Goal: Information Seeking & Learning: Learn about a topic

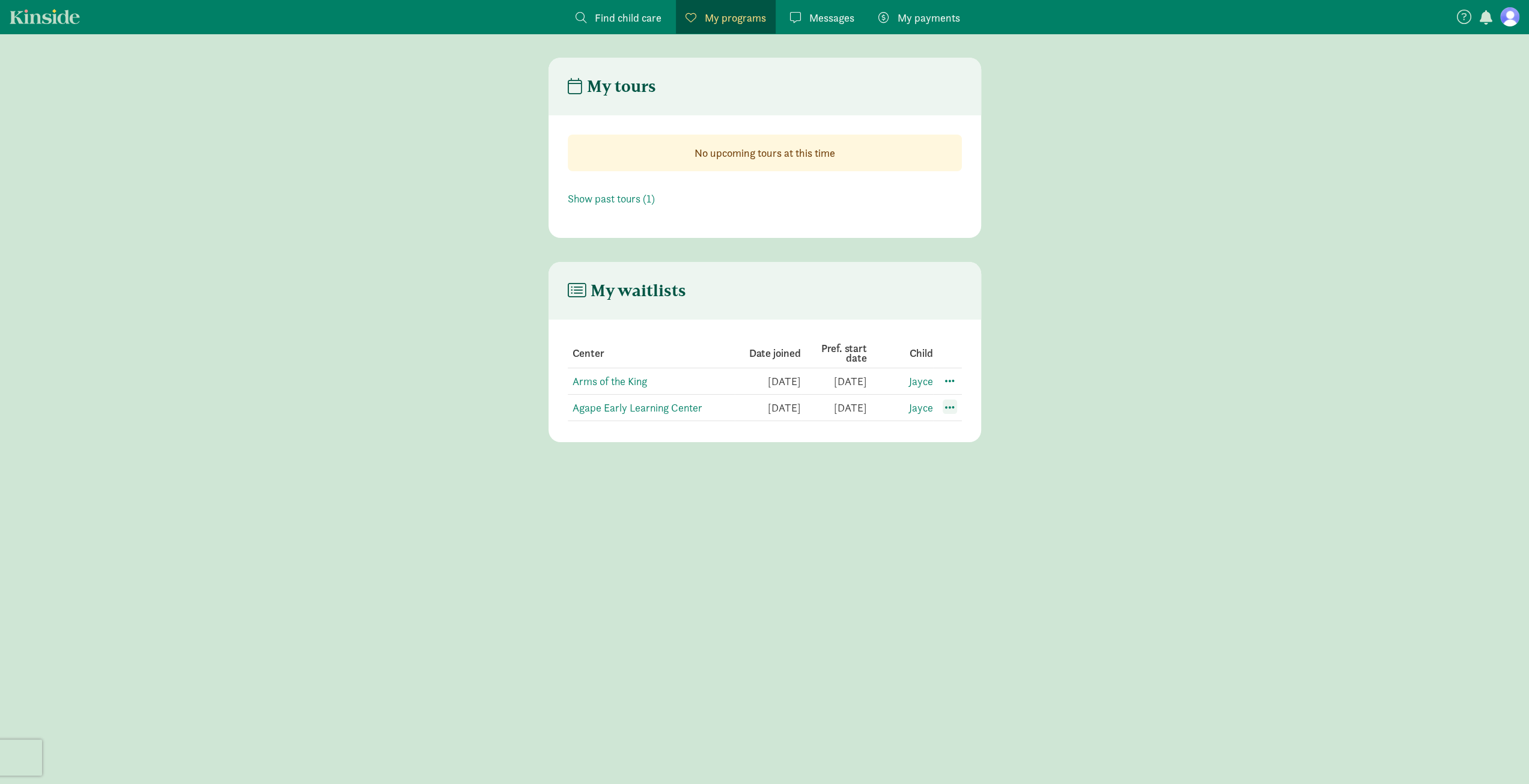
click at [952, 406] on span at bounding box center [949, 406] width 14 height 14
click at [962, 435] on div "Edit preferences" at bounding box center [992, 434] width 108 height 26
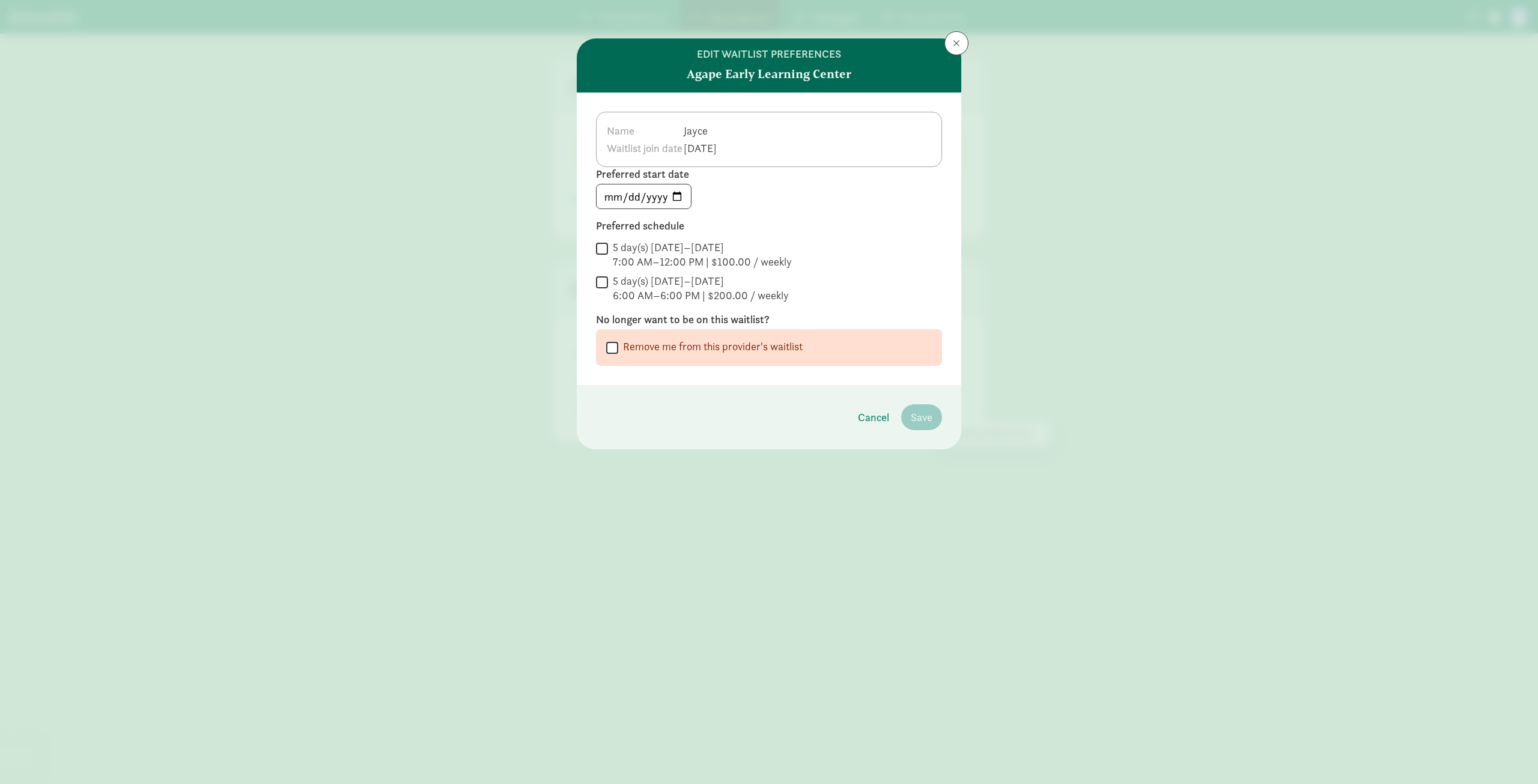
click at [610, 353] on input "Remove me from this provider's waitlist" at bounding box center [612, 346] width 12 height 16
checkbox input "true"
click at [894, 419] on span "Remove me from the waitlist" at bounding box center [867, 416] width 130 height 16
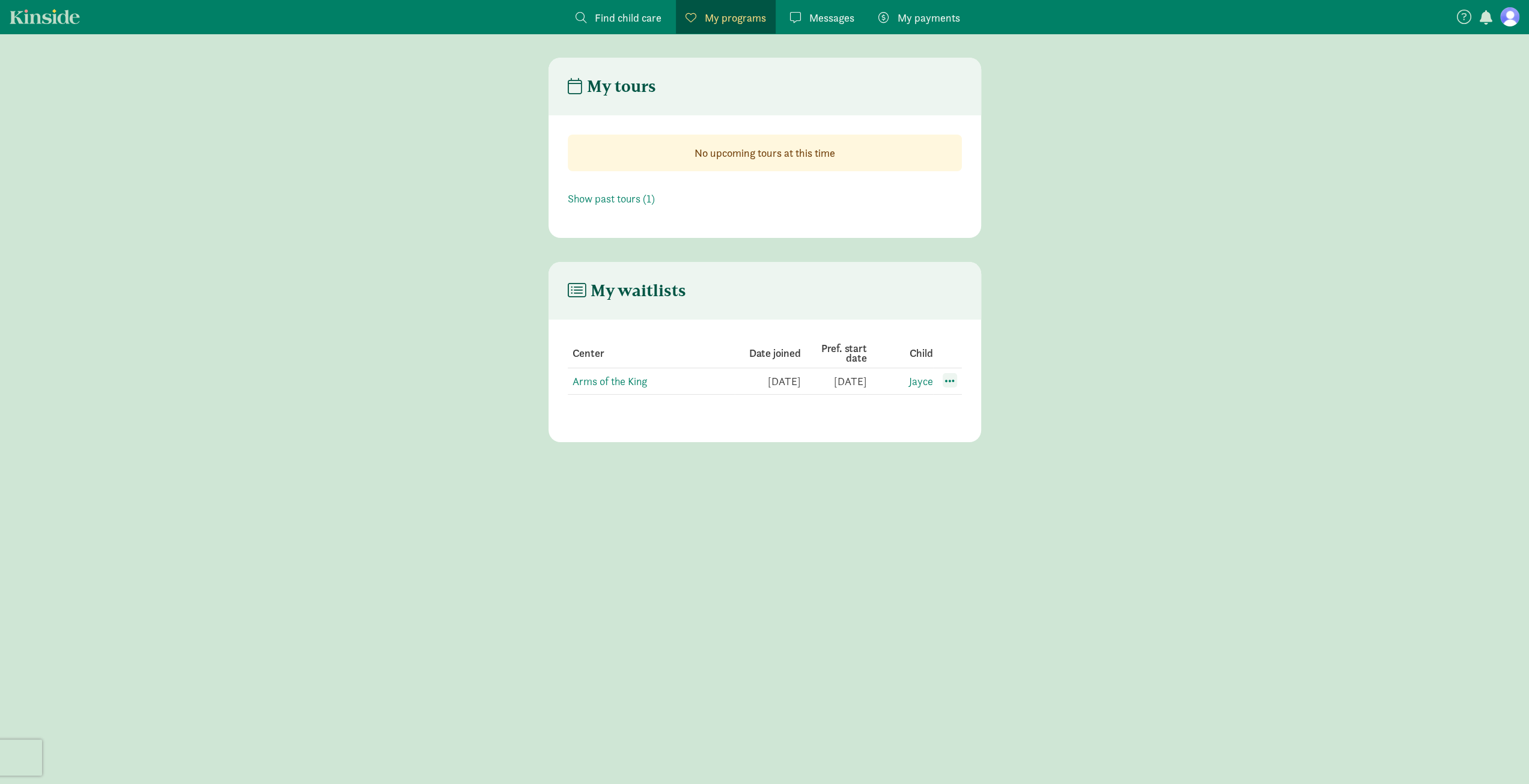
click at [954, 384] on span at bounding box center [949, 380] width 14 height 14
click at [960, 400] on div "Edit preferences" at bounding box center [992, 407] width 108 height 26
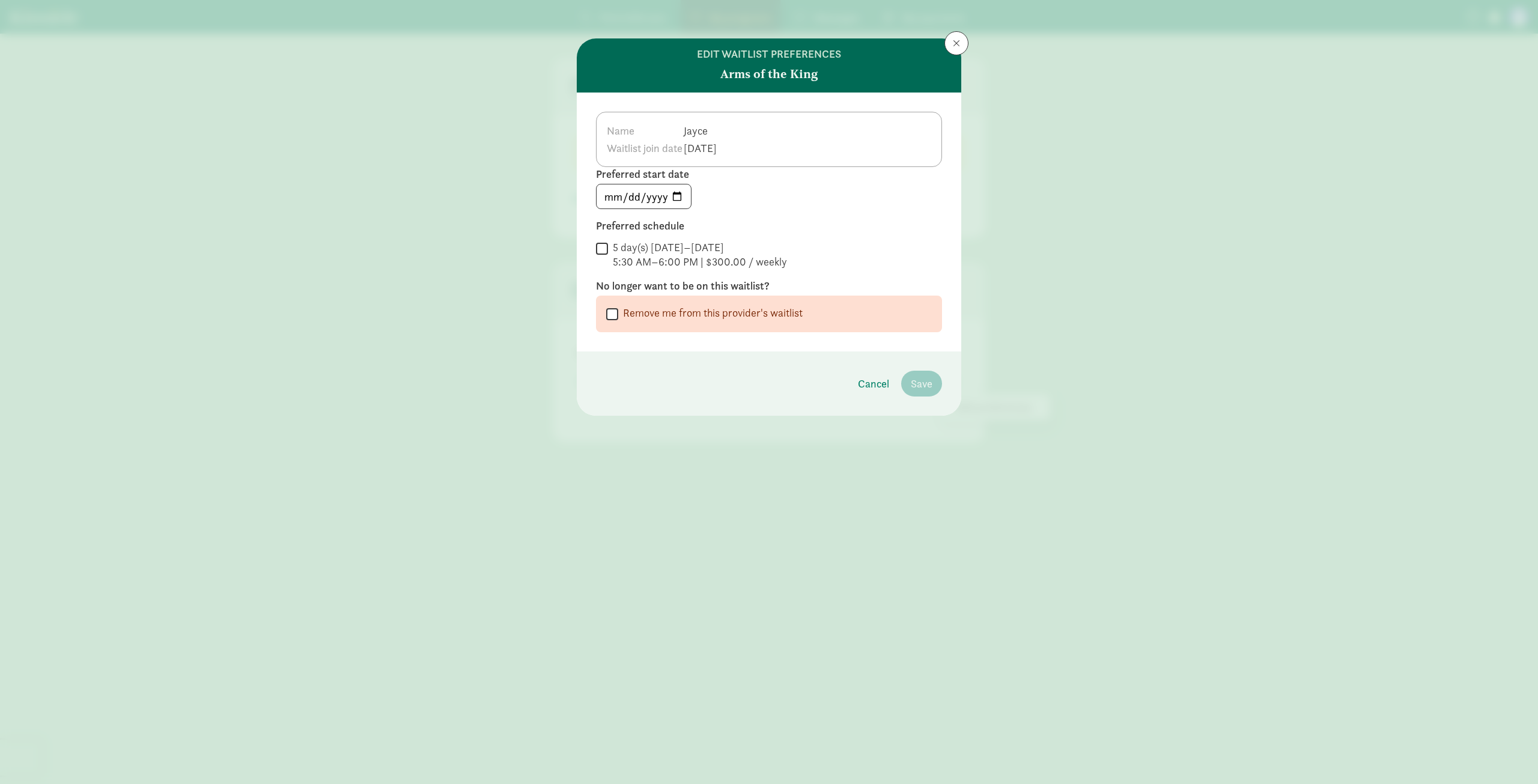
click at [597, 246] on input "5 day(s) [DATE]–[DATE] 5:30 AM–6:00 PM | $300.00 / weekly" at bounding box center [602, 248] width 12 height 16
checkbox input "true"
click at [920, 386] on span "Save" at bounding box center [921, 383] width 21 height 16
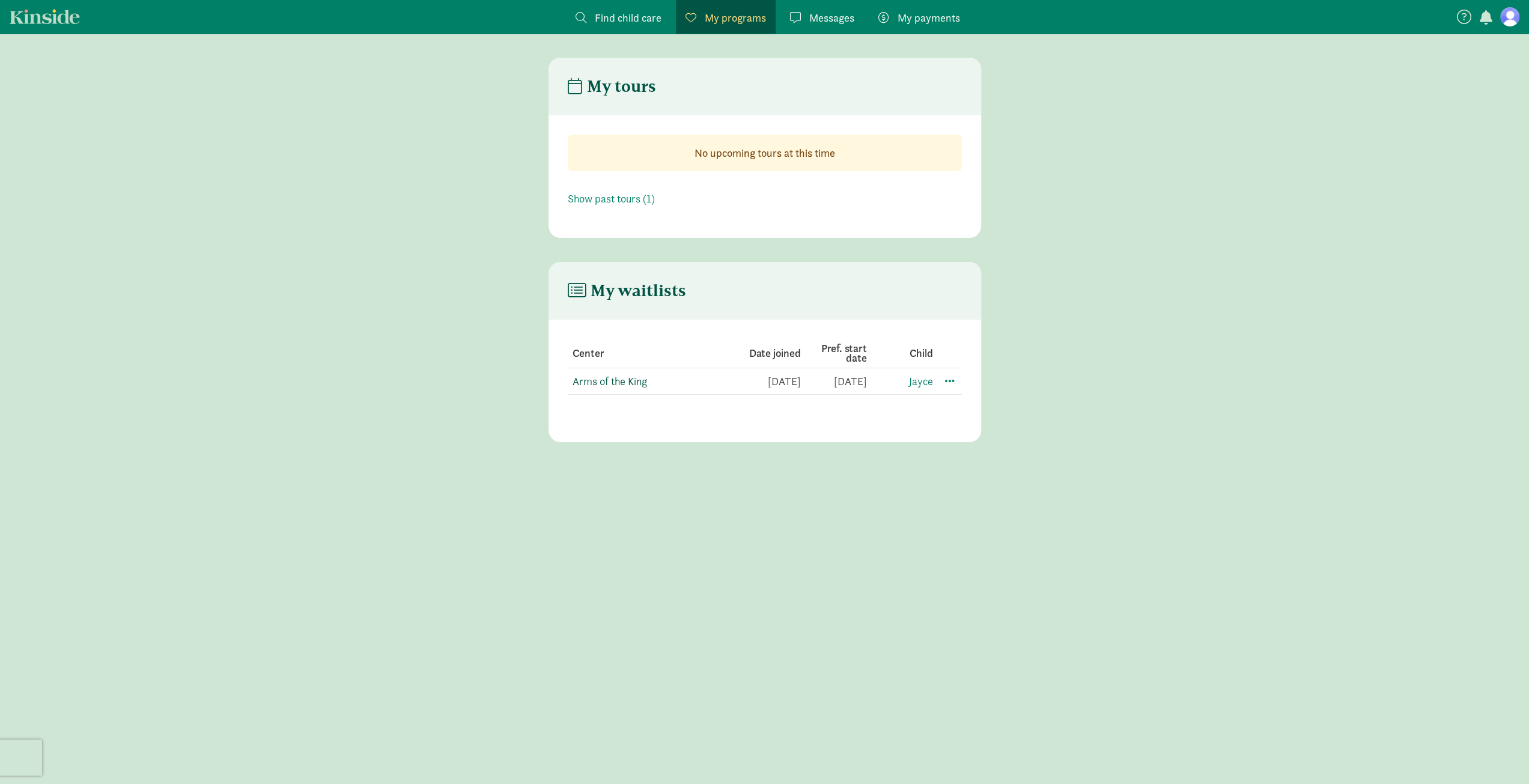
click at [635, 379] on link "Arms of the King" at bounding box center [610, 381] width 74 height 14
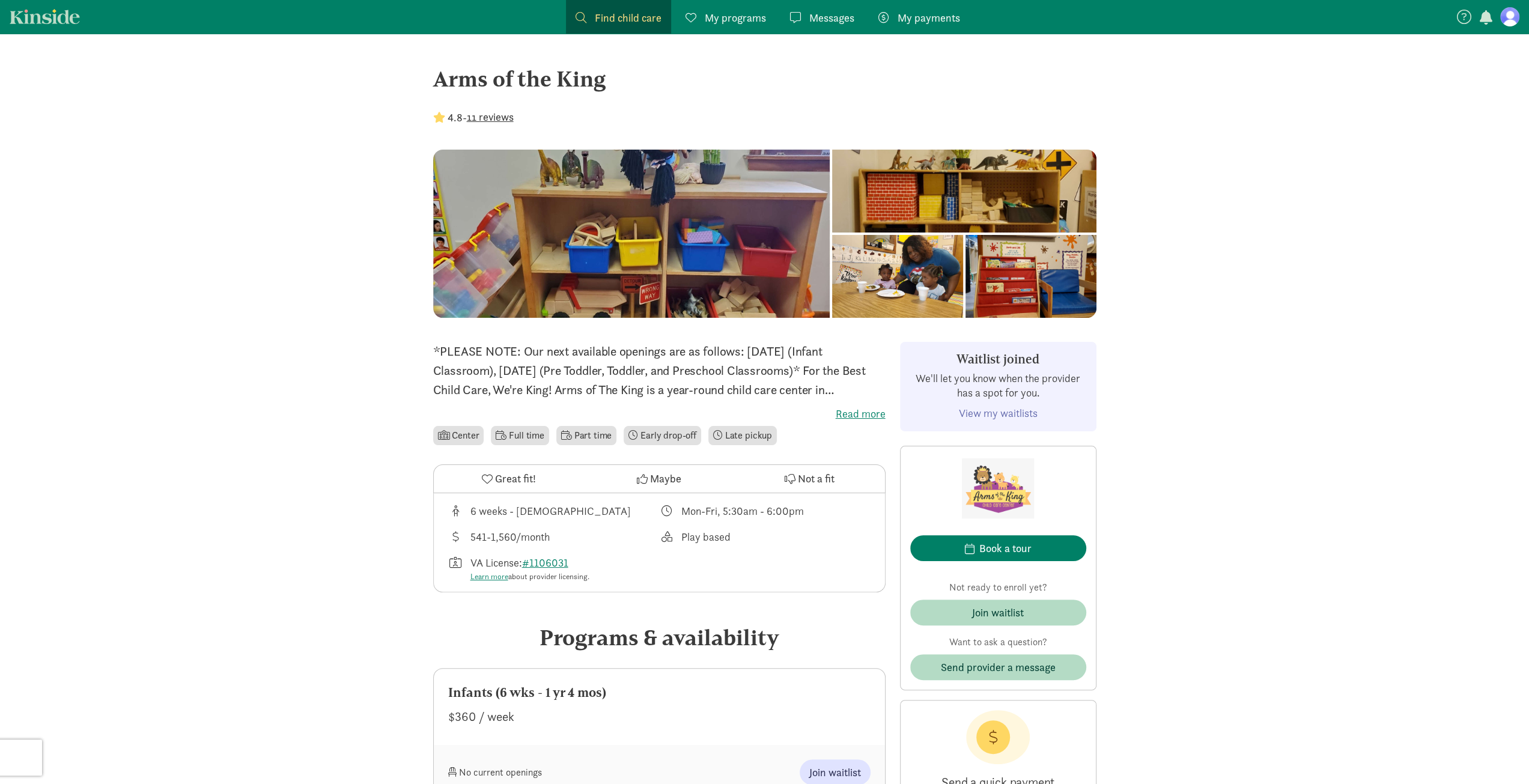
click at [734, 26] on link "My programs Programs" at bounding box center [725, 17] width 100 height 34
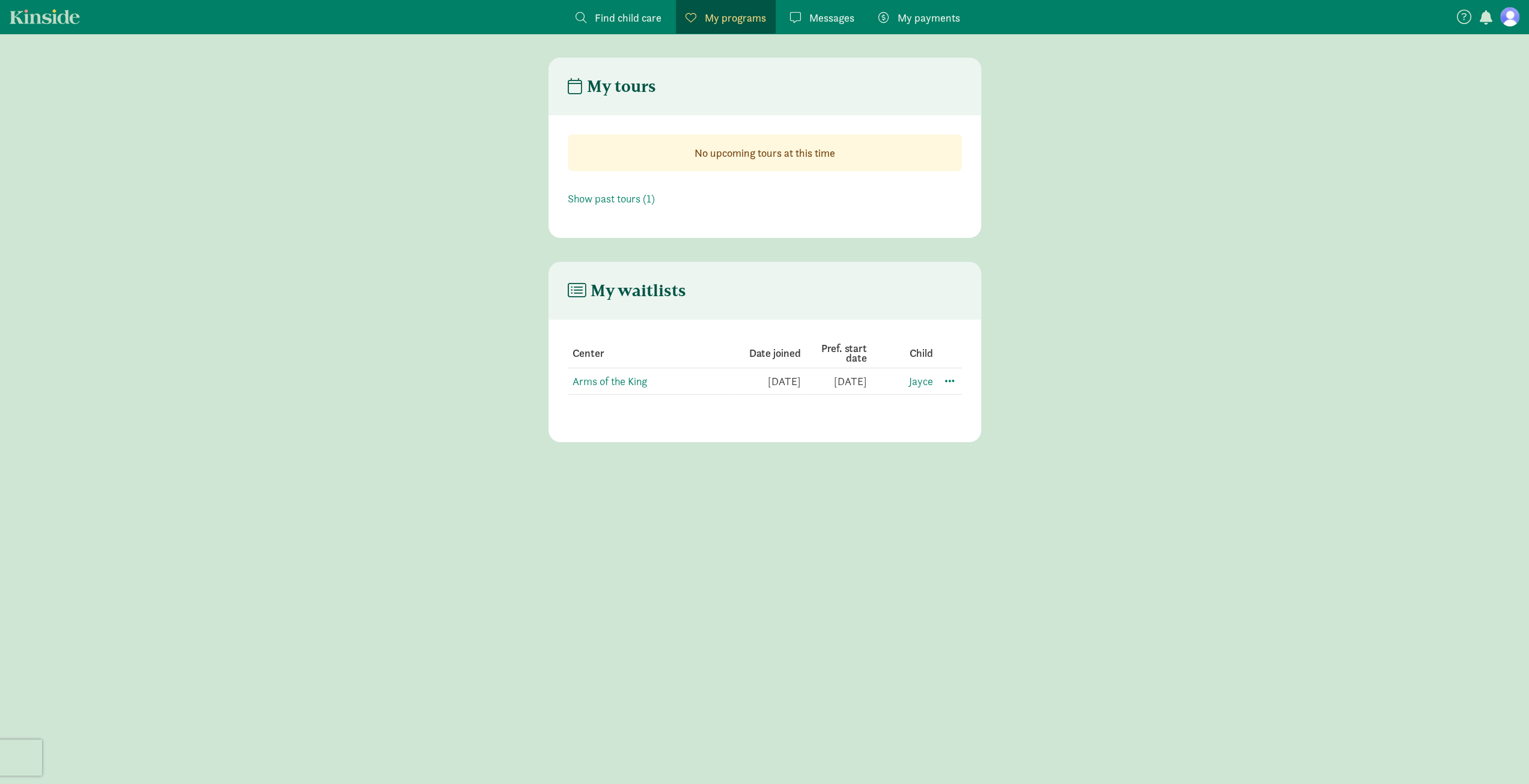
click at [635, 7] on link "Find child care Find" at bounding box center [618, 17] width 105 height 34
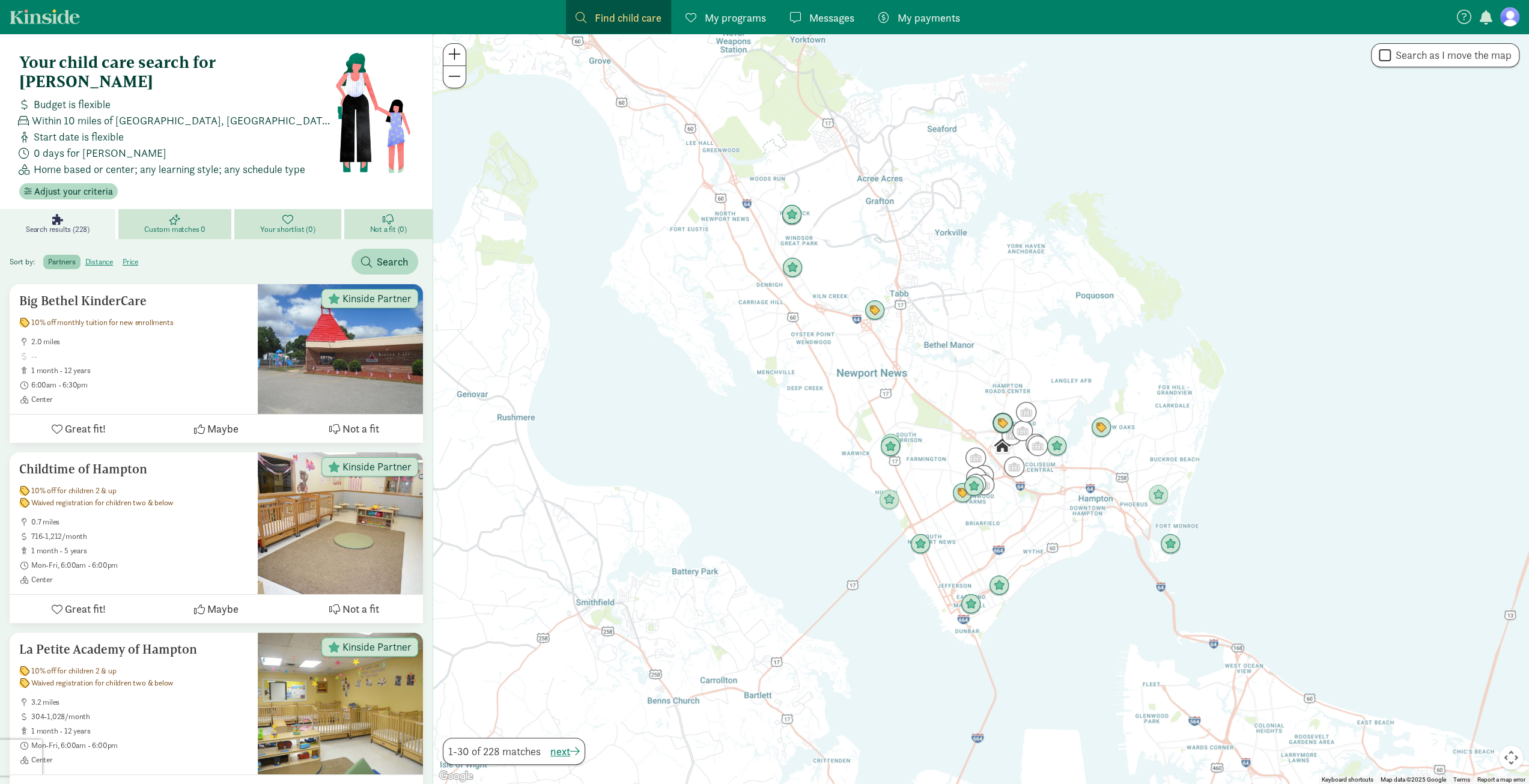
click at [83, 163] on div "Your child care search for Jayce Budget is flexible Within 10 miles of Hampton,…" at bounding box center [177, 126] width 316 height 146
click at [80, 184] on span "Adjust your criteria" at bounding box center [74, 191] width 79 height 14
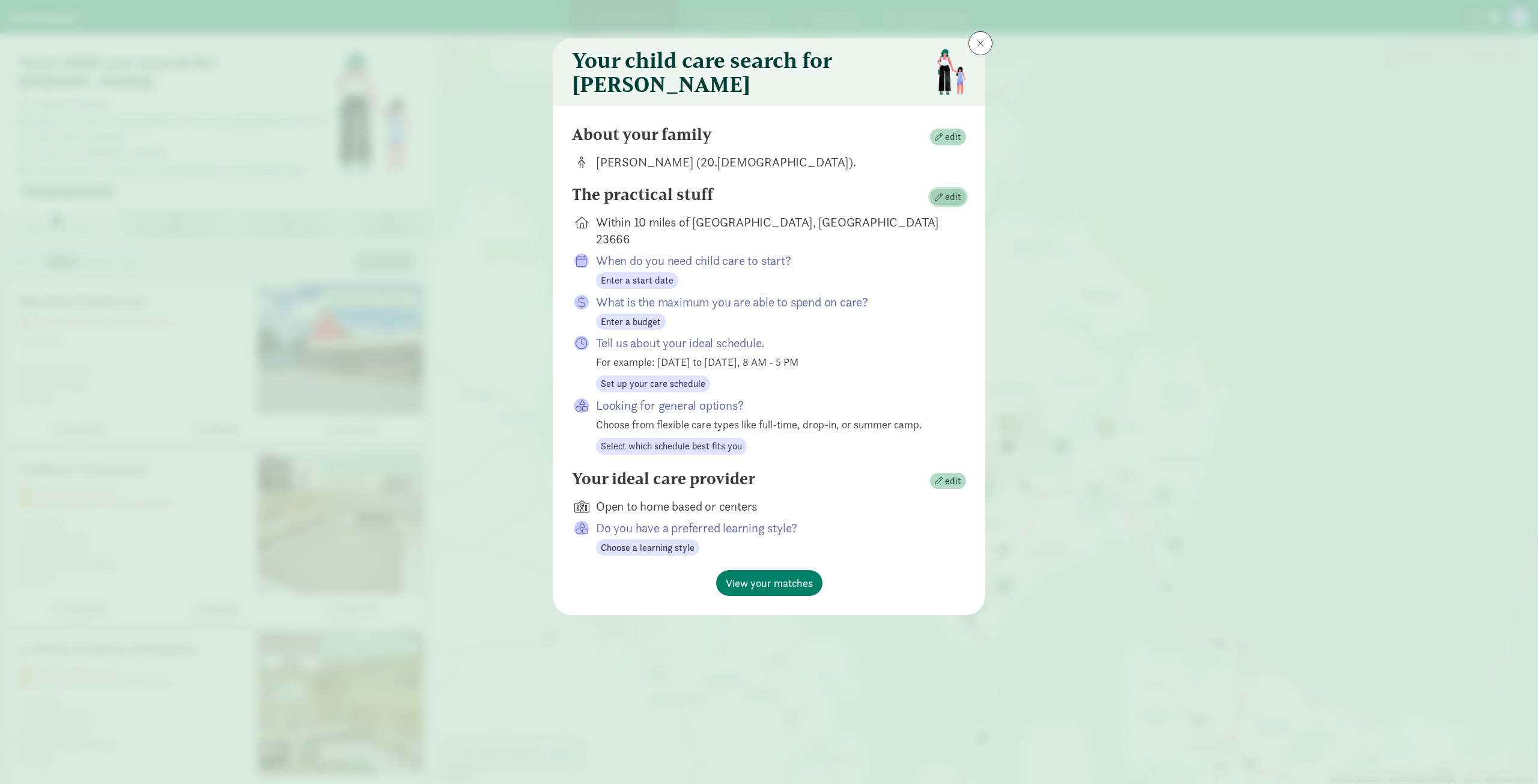
click at [956, 204] on span "edit" at bounding box center [953, 196] width 16 height 14
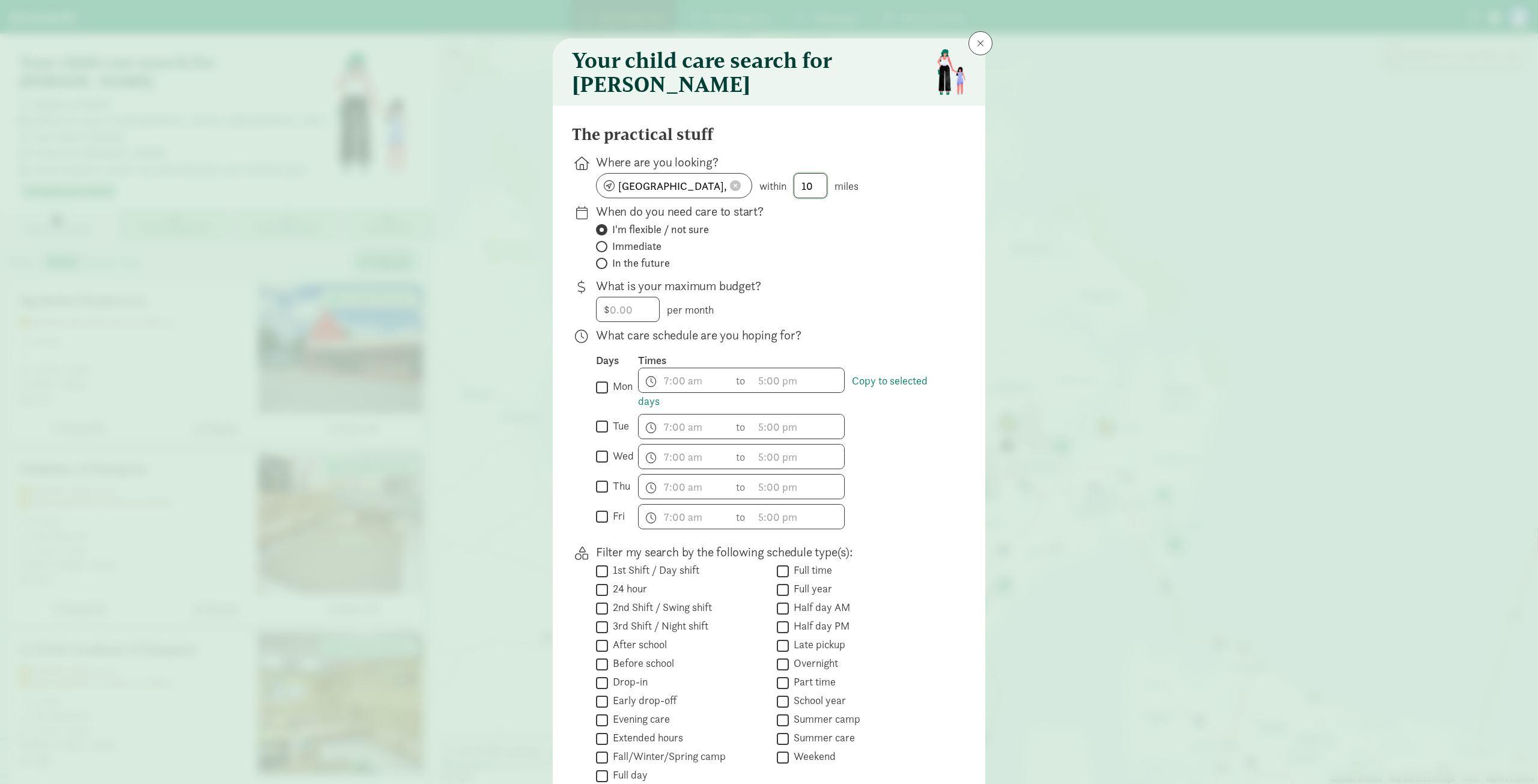
drag, startPoint x: 819, startPoint y: 193, endPoint x: 791, endPoint y: 193, distance: 28.0
click at [791, 193] on div "Hampton, VA 23666 within 10 miles" at bounding box center [771, 185] width 351 height 25
type input "20"
click at [633, 321] on input "number" at bounding box center [628, 309] width 62 height 24
type input "300"
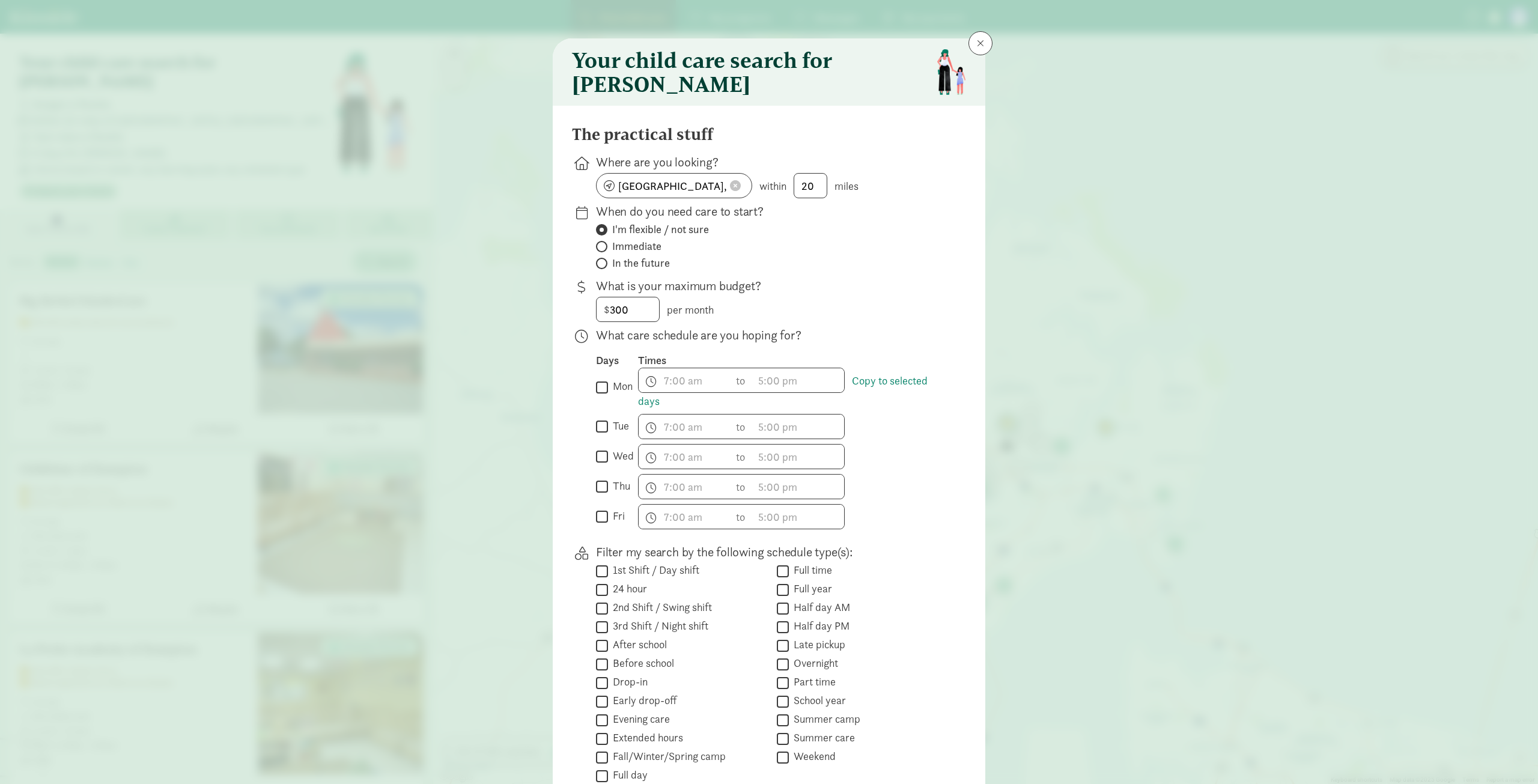
drag, startPoint x: 602, startPoint y: 396, endPoint x: 598, endPoint y: 407, distance: 11.7
click at [602, 395] on input "mon" at bounding box center [602, 386] width 12 height 16
checkbox input "true"
click at [592, 544] on div "What care schedule are you hoping for? Days Times  mon Copy to selected days h…" at bounding box center [769, 664] width 394 height 240
click at [602, 433] on input "tue" at bounding box center [602, 426] width 12 height 16
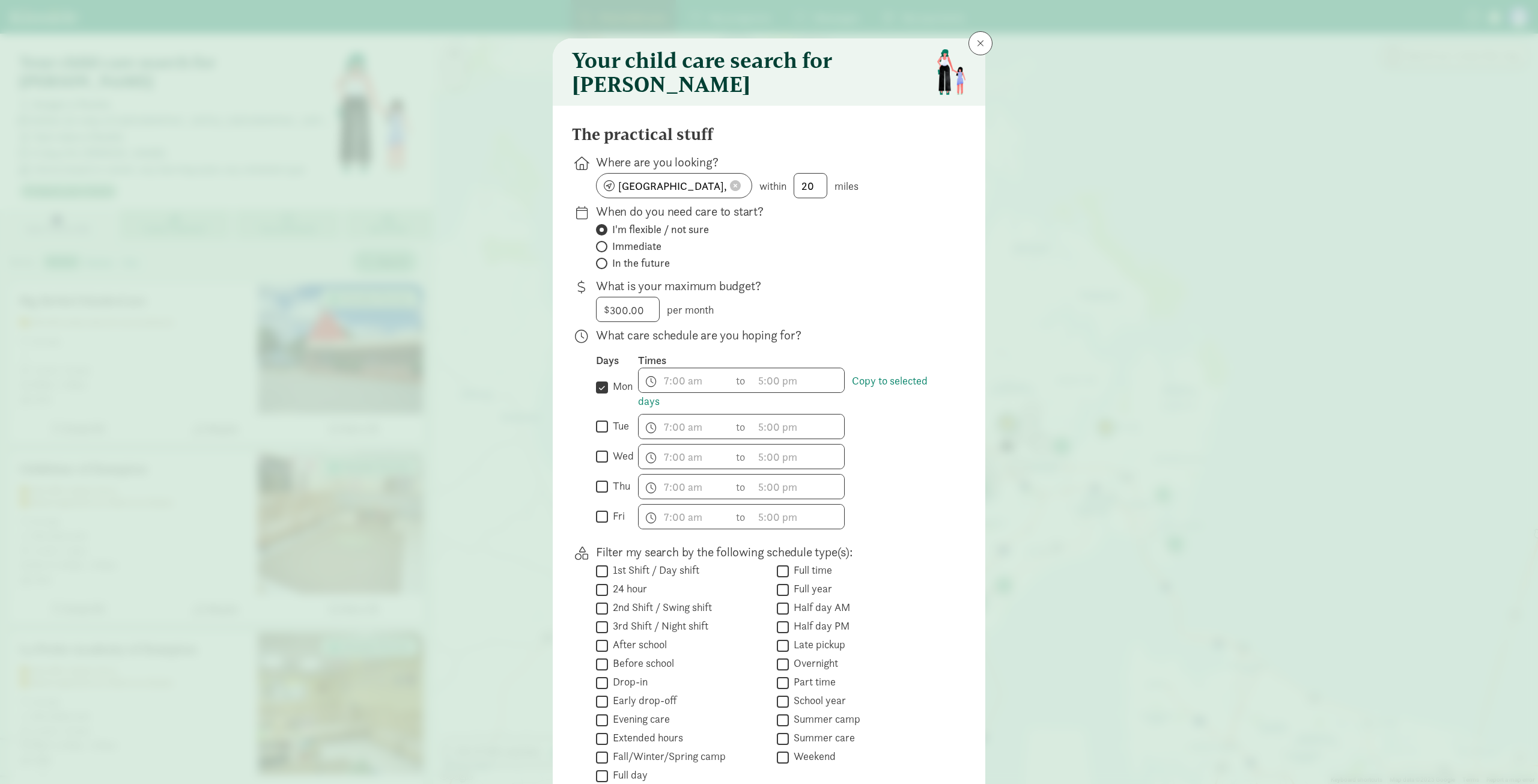
checkbox input "true"
click at [602, 464] on input "wed" at bounding box center [602, 456] width 12 height 16
checkbox input "true"
click at [598, 484] on div " thu" at bounding box center [617, 486] width 42 height 25
click at [598, 494] on input "thu" at bounding box center [602, 486] width 12 height 16
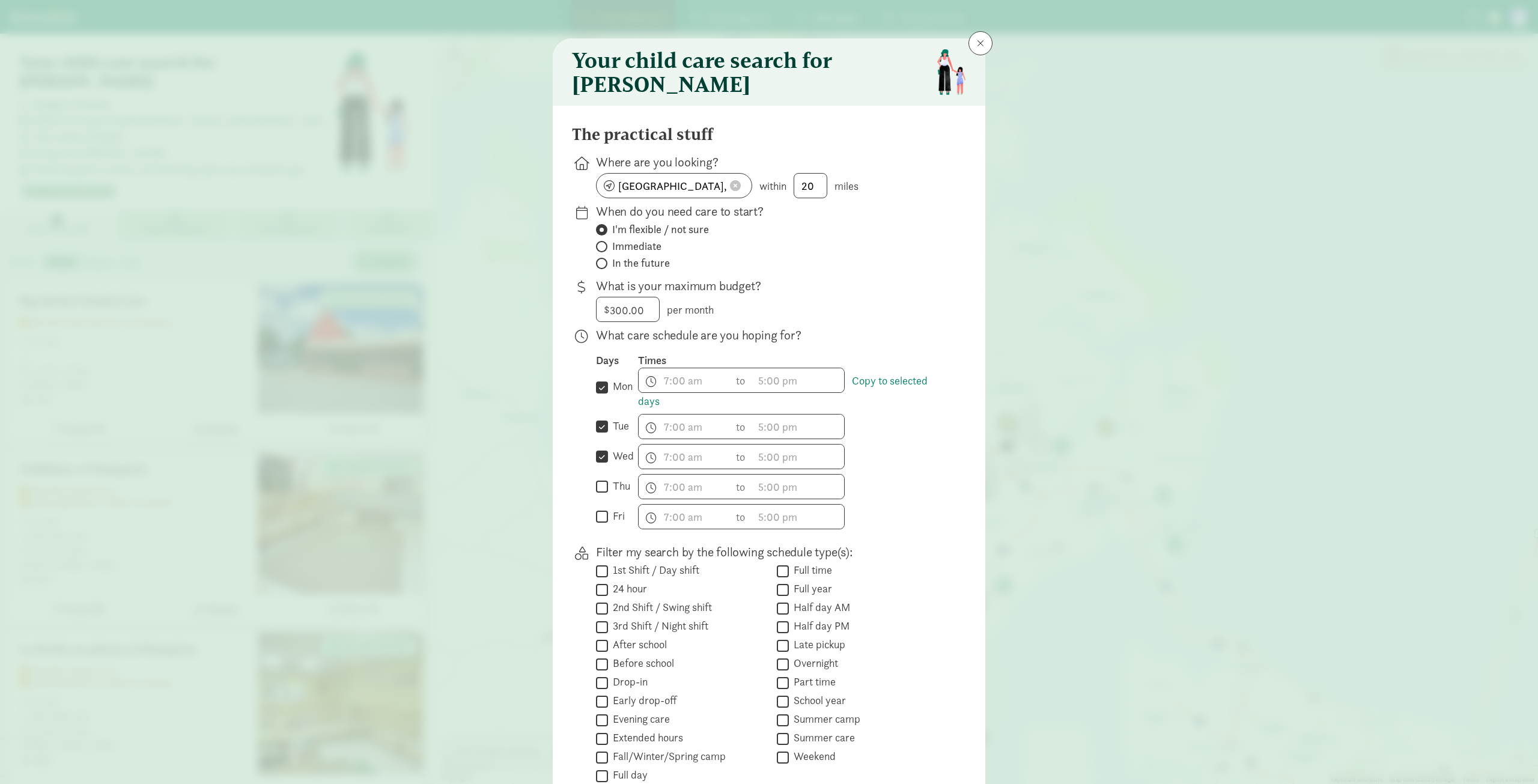
checkbox input "true"
click at [597, 522] on input "fri" at bounding box center [602, 516] width 12 height 16
checkbox input "true"
click at [670, 388] on span "h 12 1 2 3 4 5 6 7 8 9 10 11 mm 00 15 30 45 a am pm" at bounding box center [685, 380] width 91 height 24
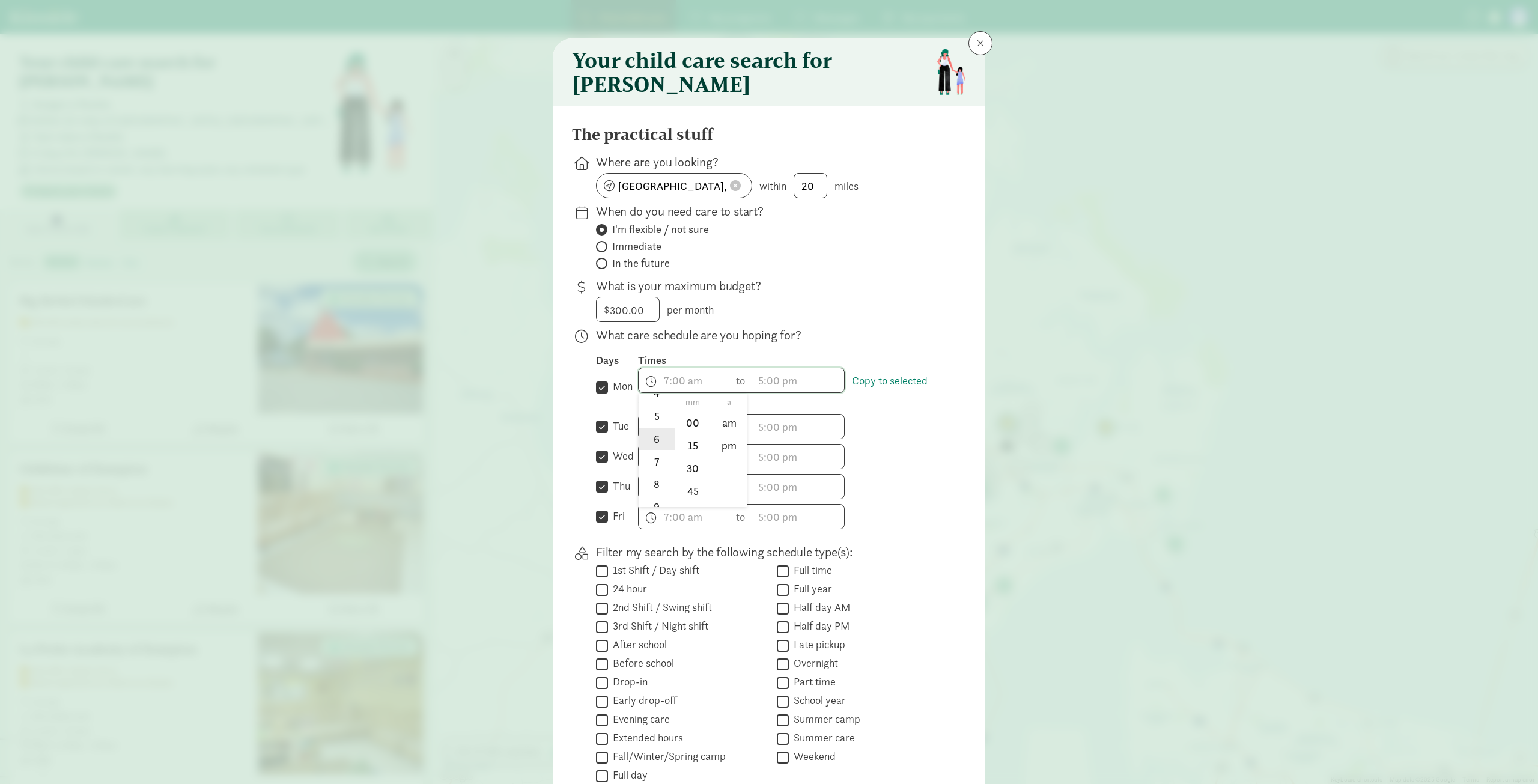
click at [653, 448] on li "6" at bounding box center [657, 439] width 35 height 23
click at [730, 434] on li "am" at bounding box center [729, 423] width 35 height 23
click at [692, 434] on li "00" at bounding box center [693, 423] width 35 height 23
type input "6:00 am"
click at [776, 383] on span "h 12 1 2 3 4 5 6 7 8 9 10 11 mm 00 15 30 45 a am pm" at bounding box center [798, 380] width 91 height 24
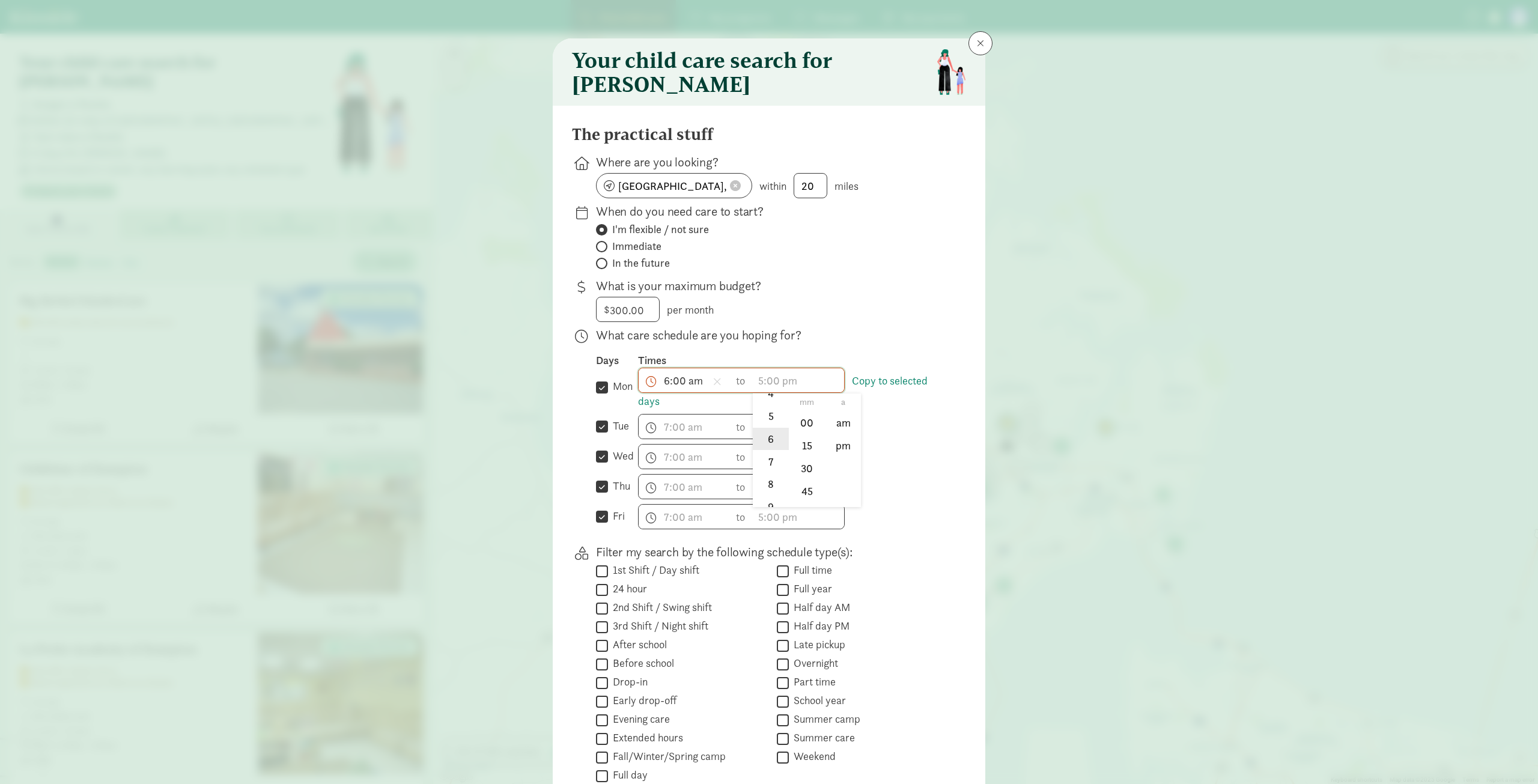
click at [767, 437] on li "6" at bounding box center [770, 439] width 35 height 23
click at [802, 434] on li "00" at bounding box center [808, 423] width 35 height 23
click at [837, 454] on li "pm" at bounding box center [843, 445] width 35 height 23
type input "6:00 pm"
click at [877, 387] on link "Copy to selected days" at bounding box center [783, 390] width 290 height 34
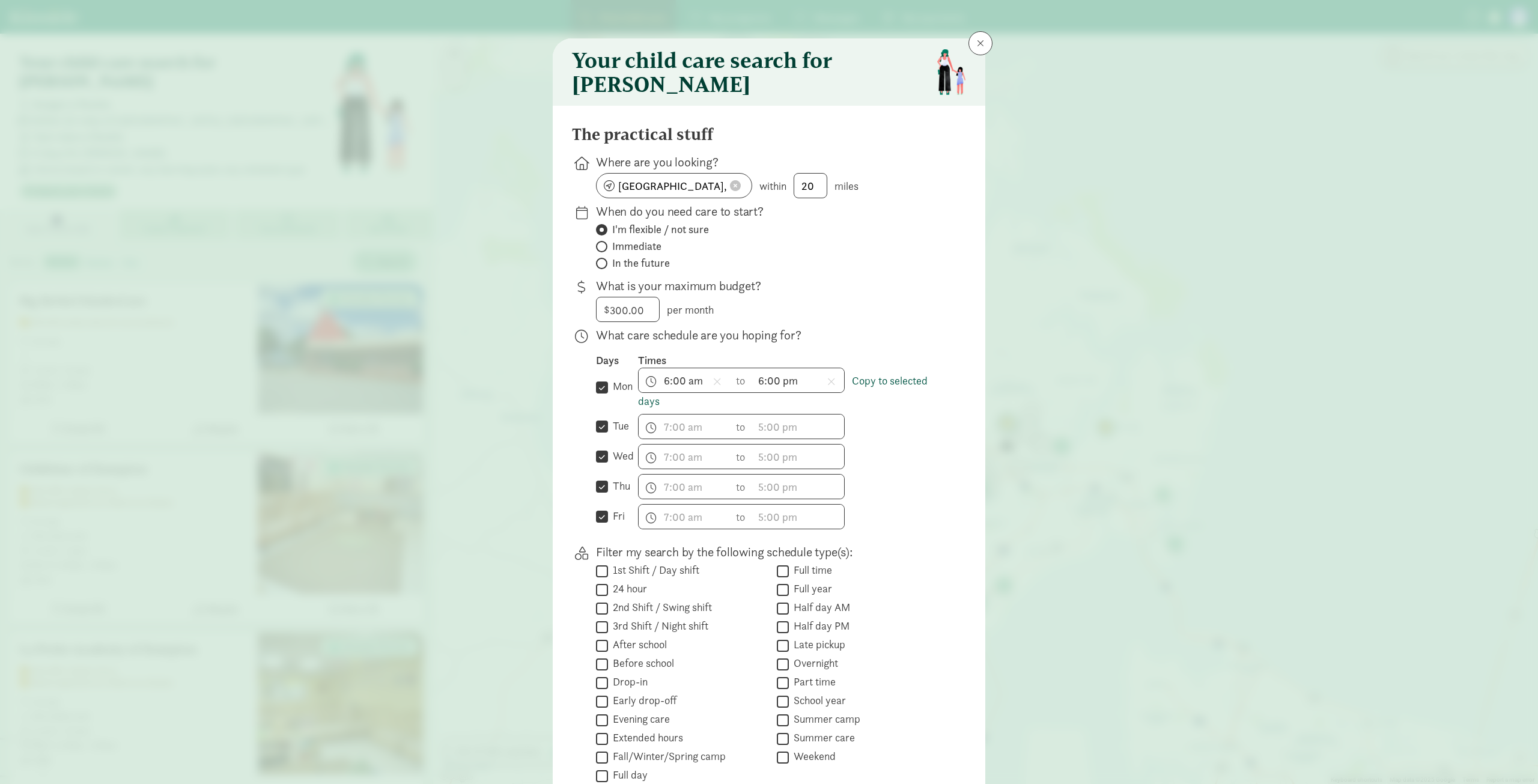
click at [866, 387] on link "Copy to selected days" at bounding box center [783, 390] width 290 height 34
click at [867, 446] on div "Days Times  mon Copy to selected days 6:00 am h 12 1 2 3 4 5 6 7 8 9 10 11 mm …" at bounding box center [771, 440] width 351 height 176
click at [604, 428] on input "tue" at bounding box center [602, 426] width 12 height 16
click at [649, 409] on link "Copy to selected days" at bounding box center [783, 390] width 290 height 34
click at [647, 408] on link "Copy to selected days" at bounding box center [783, 390] width 290 height 34
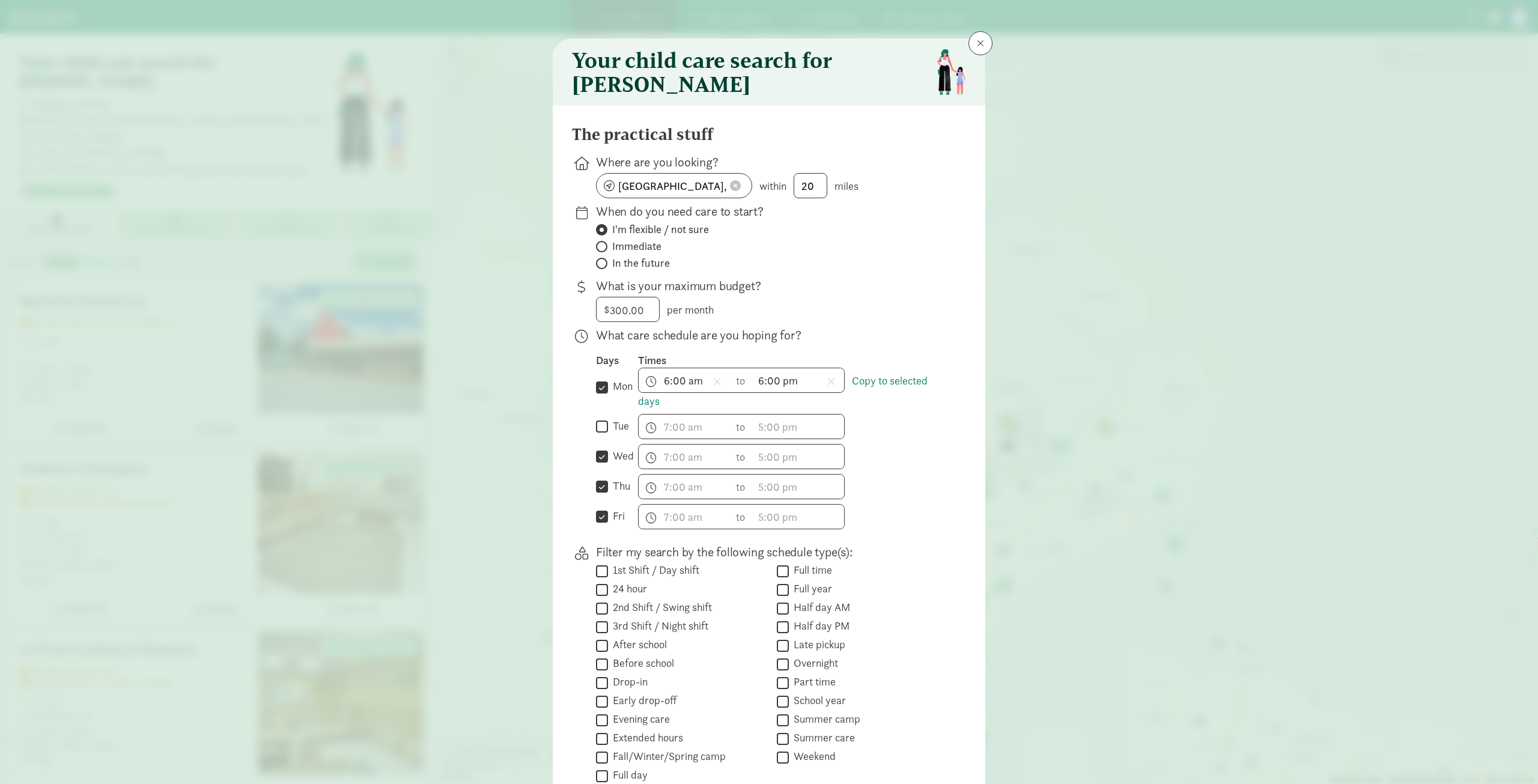
click at [597, 435] on input "tue" at bounding box center [602, 426] width 12 height 16
checkbox input "true"
click at [877, 392] on link "Copy to selected days" at bounding box center [783, 390] width 290 height 34
click at [877, 387] on link "Copy to selected days" at bounding box center [783, 390] width 290 height 34
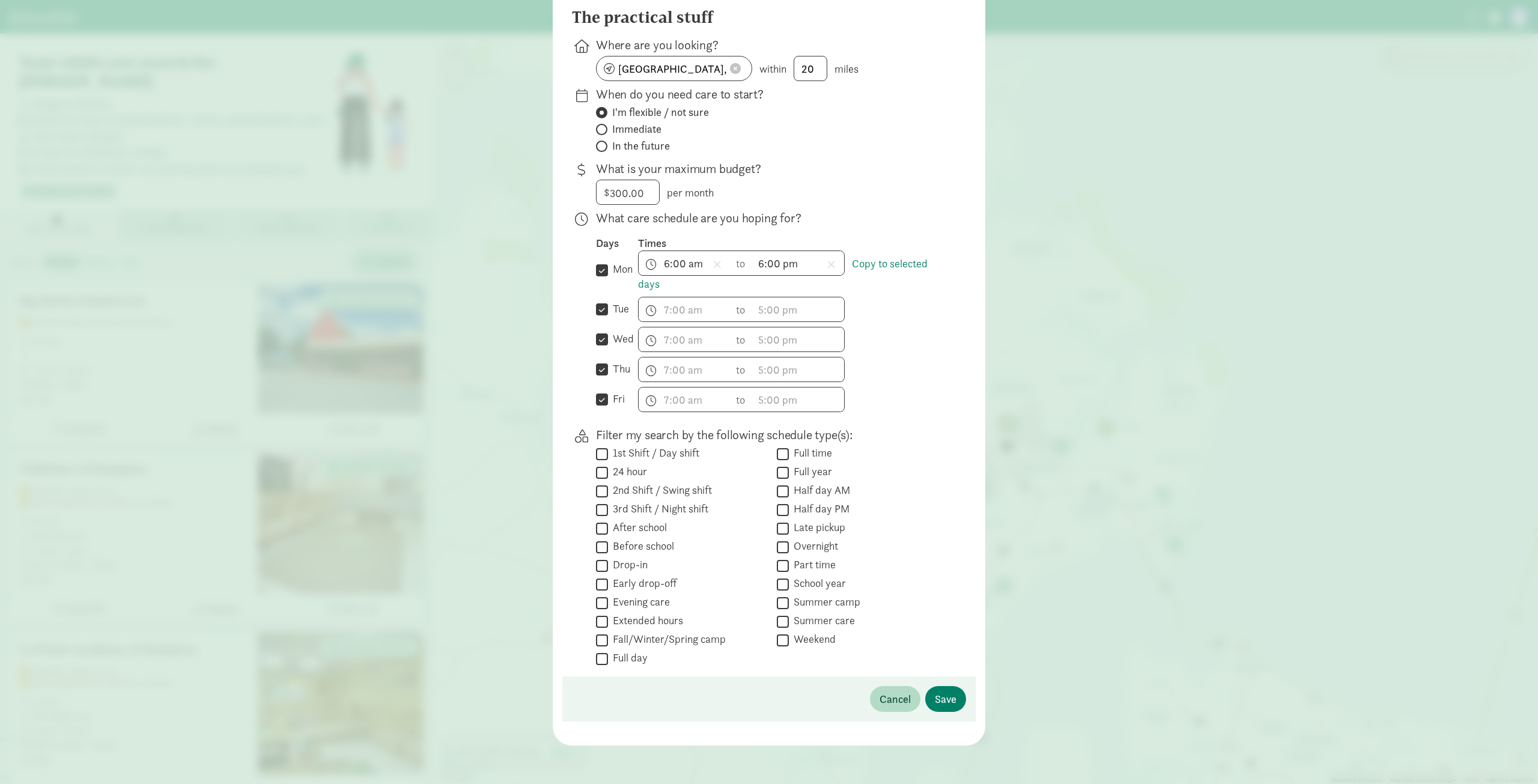
scroll to position [122, 0]
click at [939, 711] on div "Cancel Save" at bounding box center [769, 698] width 414 height 45
click at [946, 690] on button "Save" at bounding box center [946, 699] width 41 height 26
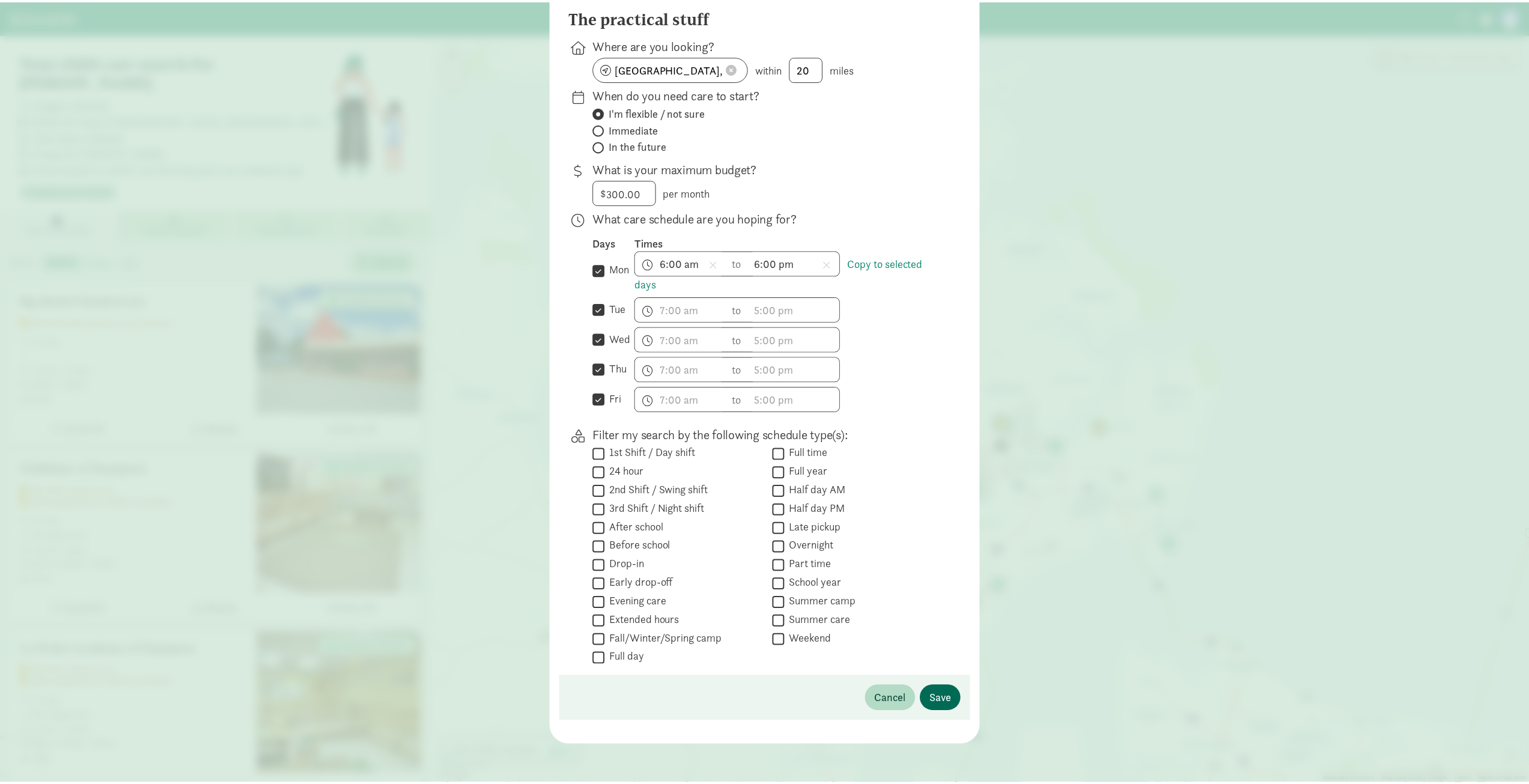
scroll to position [0, 0]
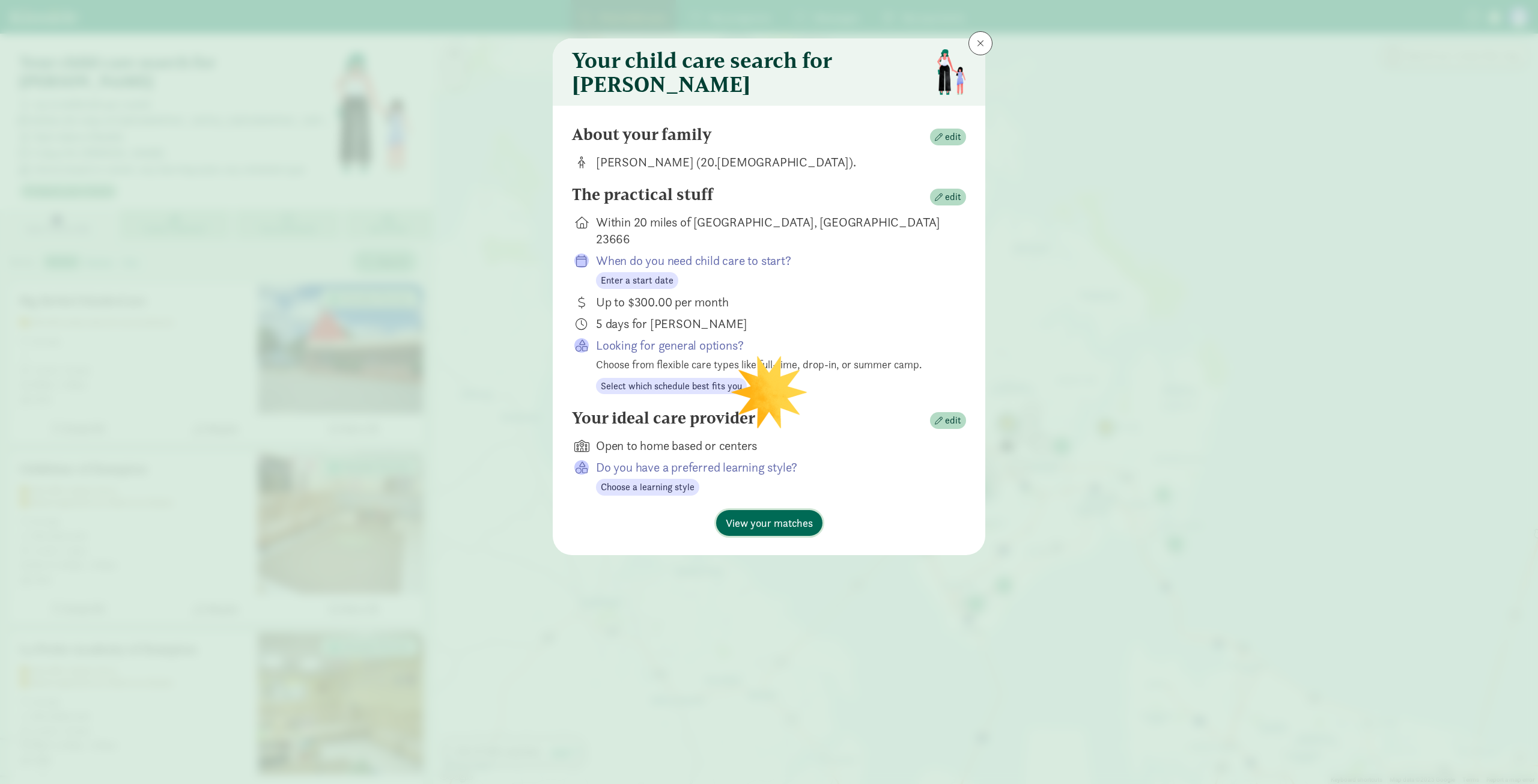
click at [775, 515] on span "View your matches" at bounding box center [769, 522] width 88 height 16
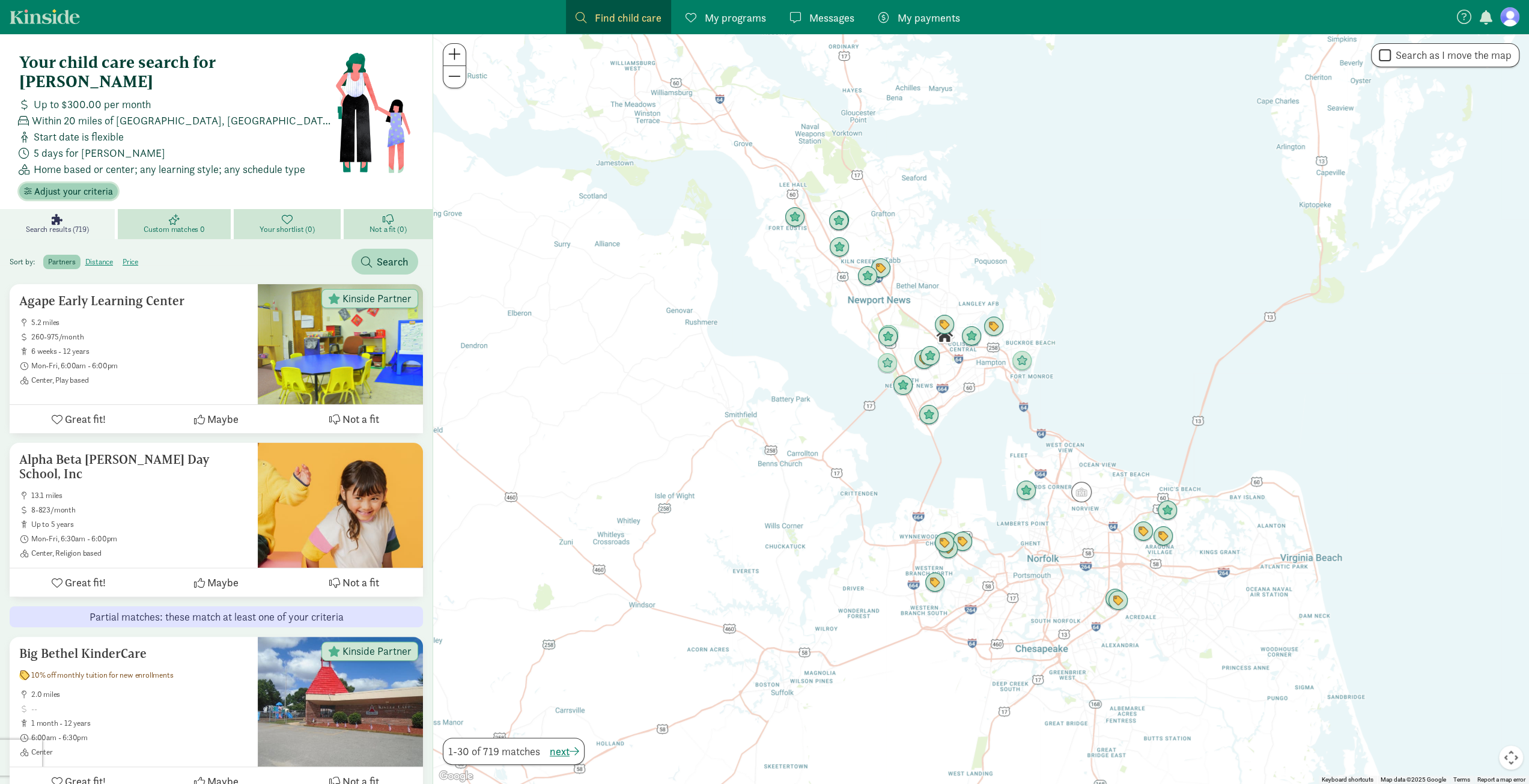
click at [97, 184] on span "Adjust your criteria" at bounding box center [74, 191] width 79 height 14
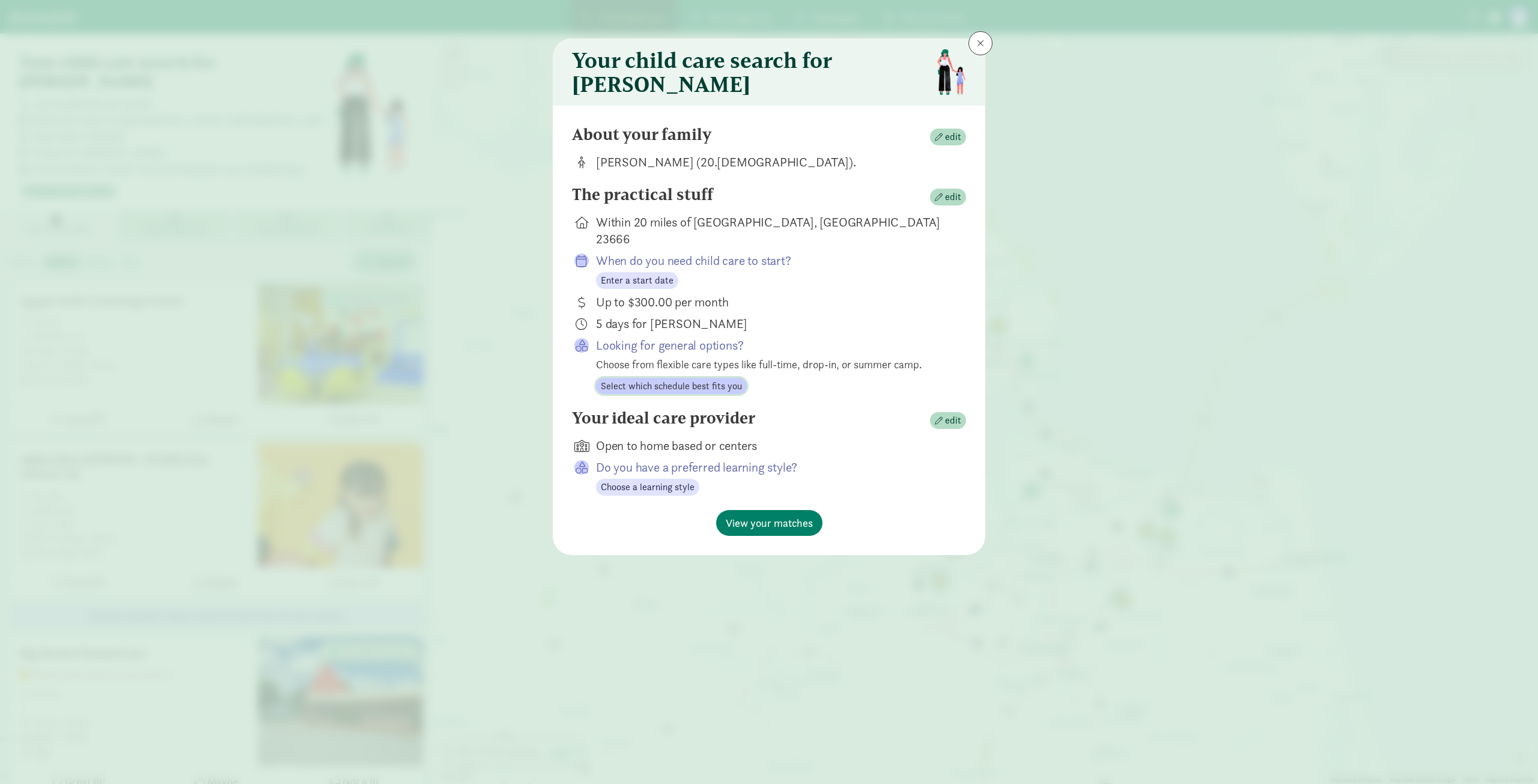
click at [631, 380] on span "Select which schedule best fits you" at bounding box center [672, 385] width 142 height 14
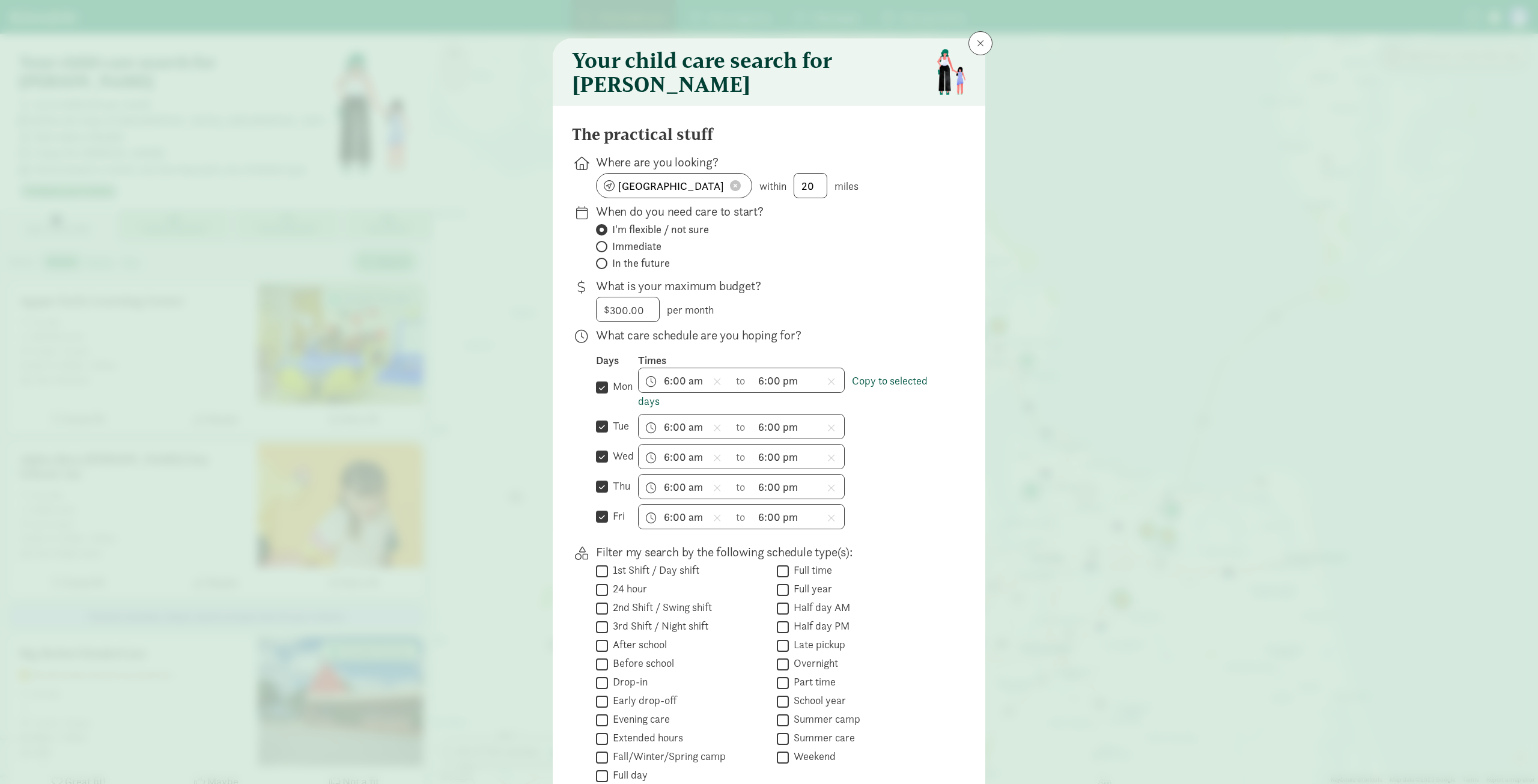
click at [885, 385] on link "Copy to selected days" at bounding box center [783, 390] width 290 height 34
click at [828, 386] on icon at bounding box center [831, 382] width 8 height 11
click at [827, 433] on icon at bounding box center [831, 427] width 8 height 11
click at [715, 386] on icon at bounding box center [717, 382] width 8 height 11
click at [712, 439] on span at bounding box center [717, 427] width 16 height 21
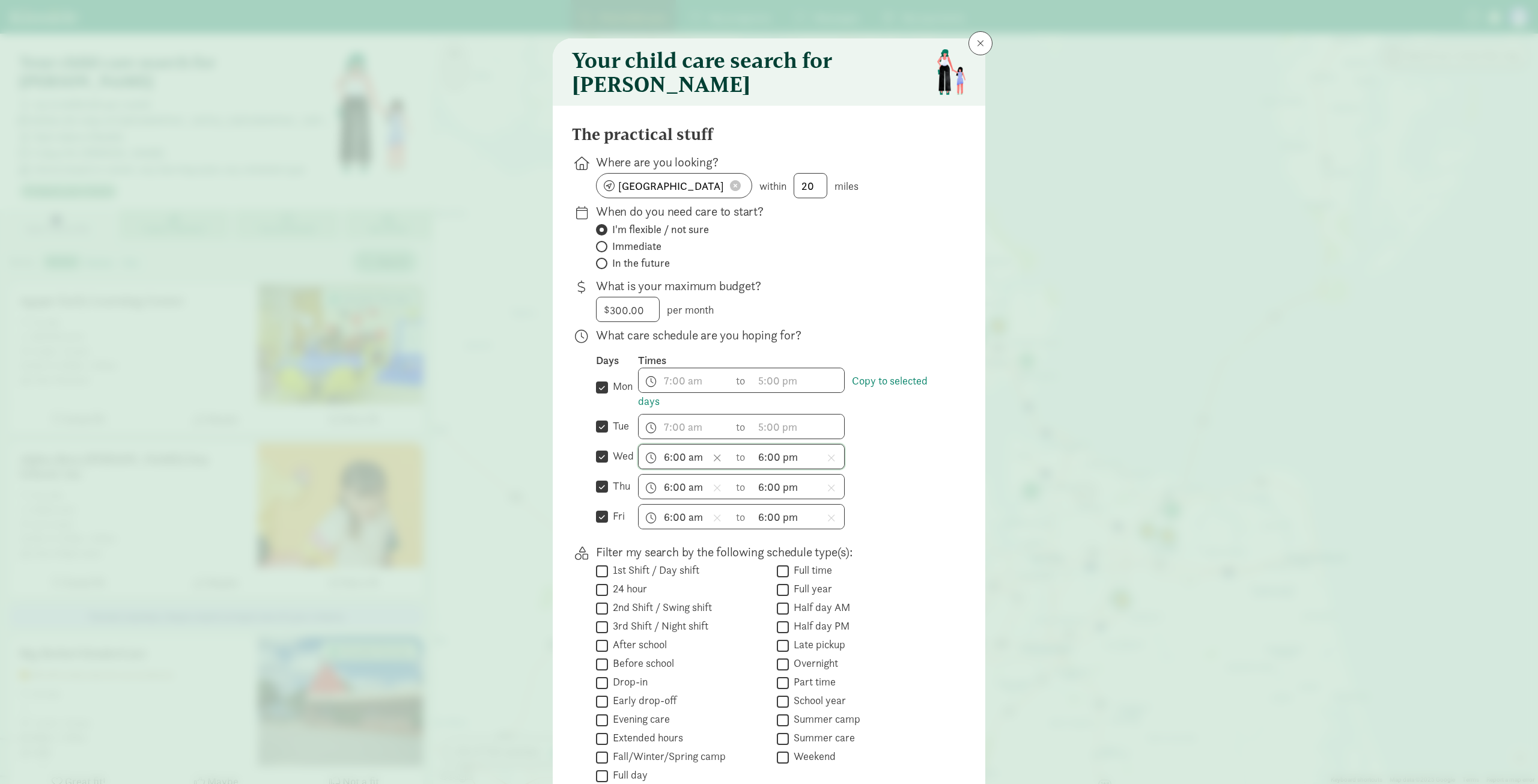
click at [713, 453] on span at bounding box center [717, 457] width 16 height 21
click at [828, 463] on icon at bounding box center [831, 458] width 8 height 11
click at [827, 493] on icon at bounding box center [831, 488] width 8 height 11
click at [714, 488] on icon at bounding box center [717, 488] width 8 height 11
click at [715, 518] on icon at bounding box center [717, 518] width 8 height 11
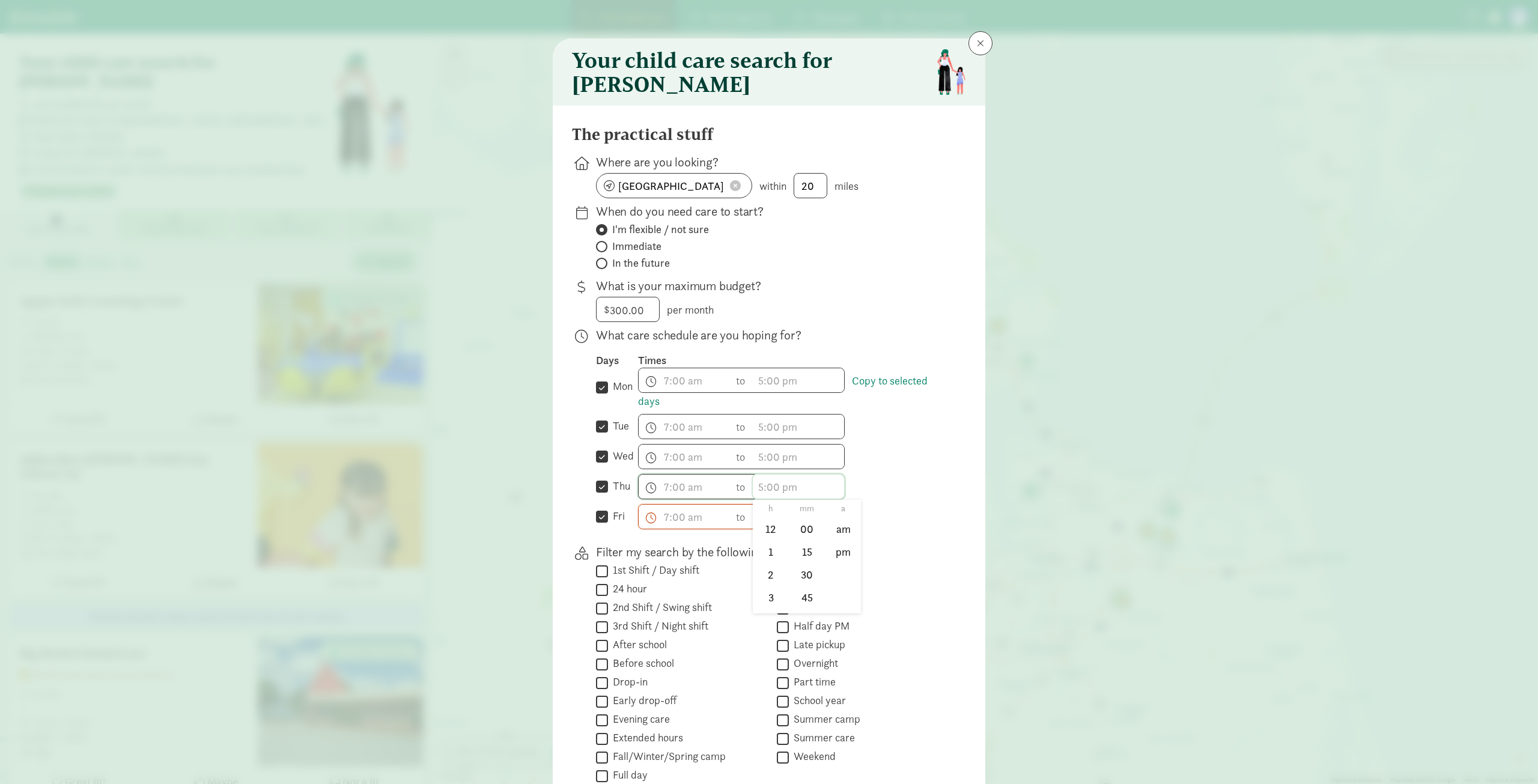
click at [786, 498] on span "h 12 1 2 3 4 5 6 7 8 9 10 11 mm 00 15 30 45 a am pm" at bounding box center [798, 487] width 91 height 24
click at [769, 548] on li "6" at bounding box center [770, 545] width 35 height 23
click at [804, 534] on li "00" at bounding box center [808, 529] width 35 height 23
click at [852, 555] on li "pm" at bounding box center [843, 552] width 35 height 23
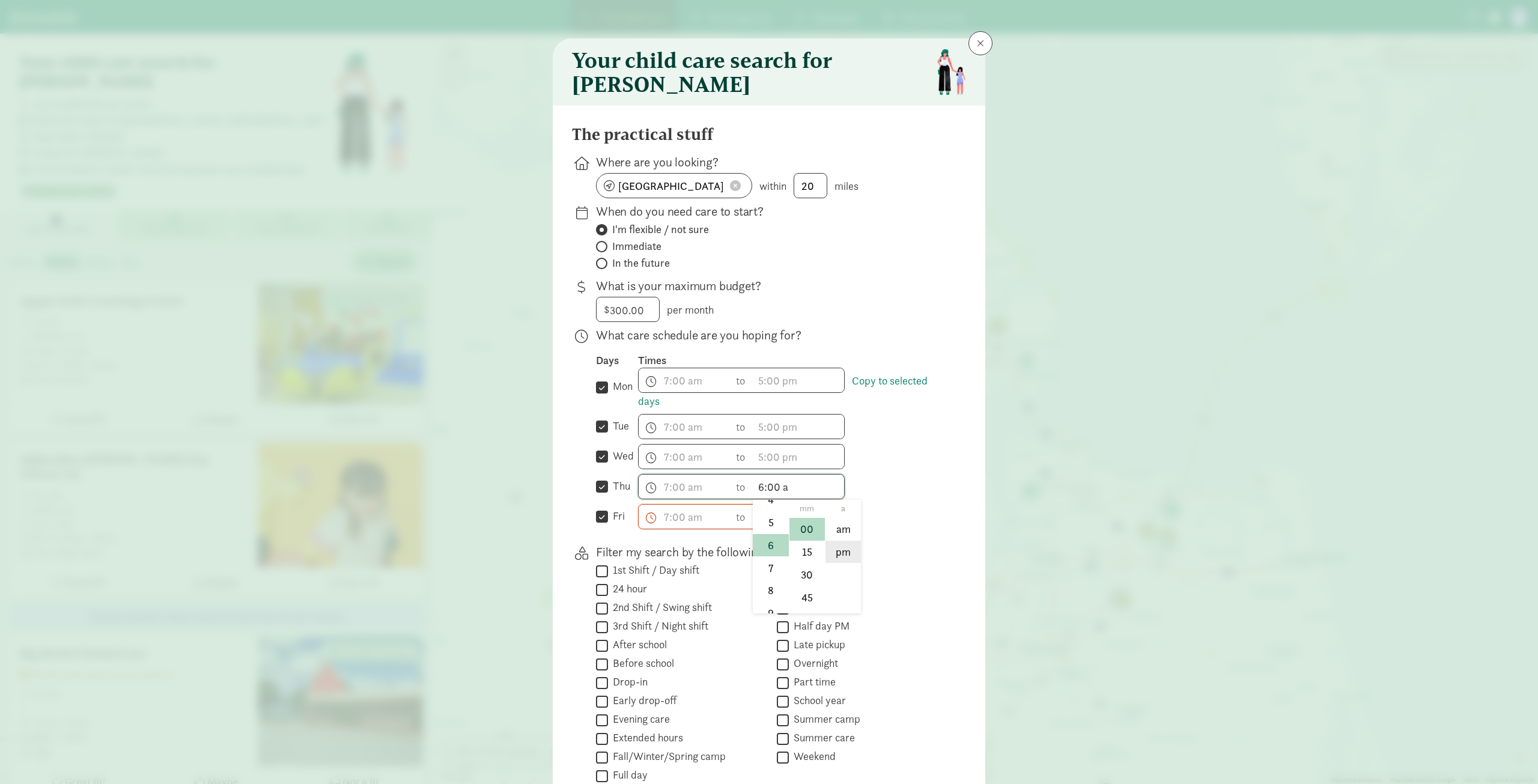
type input "6:00 pm"
click at [783, 477] on div "Days Times  mon Copy to selected days h 12 1 2 3 4 5 6 7 8 9 10 11 mm 00 15 30…" at bounding box center [771, 440] width 351 height 176
click at [782, 467] on span "h 12 1 2 3 4 5 6 7 8 9 10 11 mm 00 15 30 45 a am pm" at bounding box center [798, 456] width 91 height 24
click at [769, 527] on li "6" at bounding box center [770, 515] width 35 height 23
click at [819, 507] on li "00" at bounding box center [808, 499] width 35 height 23
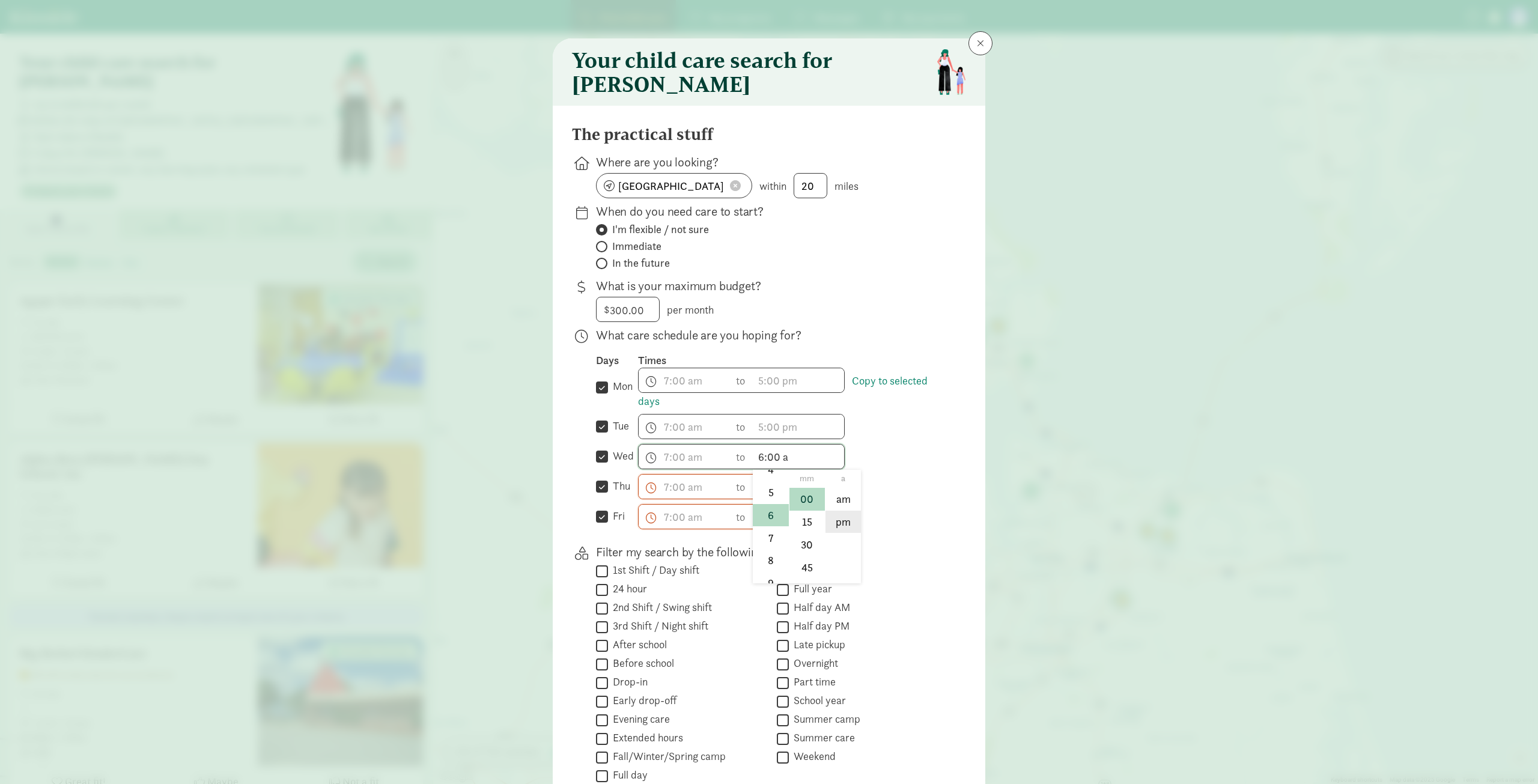
click at [838, 523] on li "pm" at bounding box center [843, 521] width 35 height 23
type input "6:00 pm"
click at [782, 439] on span "h 12 1 2 3 4 5 6 7 8 9 10 11 mm 00 15 30 45 a am pm" at bounding box center [798, 426] width 91 height 24
click at [765, 544] on li "6" at bounding box center [770, 545] width 35 height 23
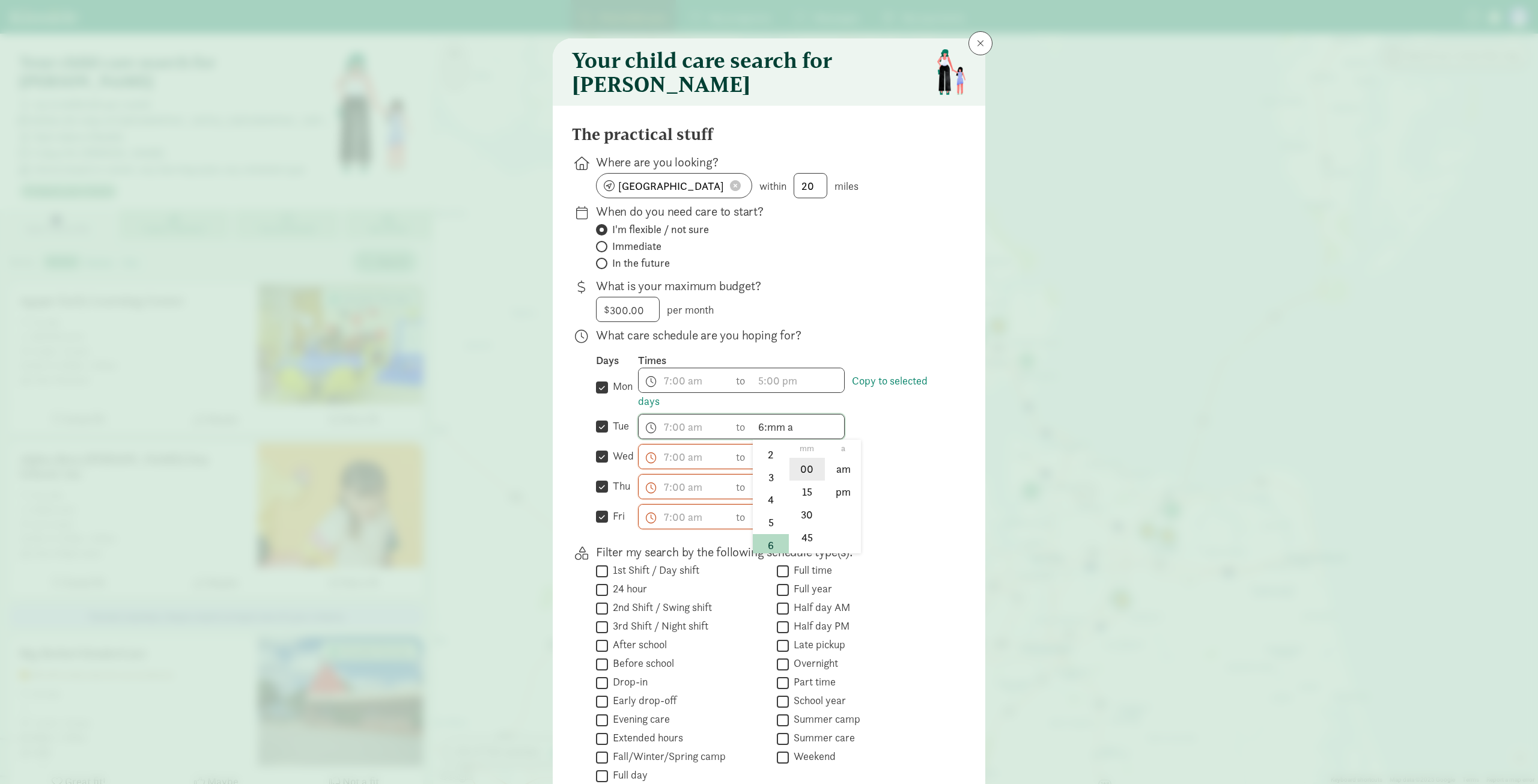
click at [807, 470] on li "00" at bounding box center [808, 469] width 35 height 23
click at [825, 491] on li "pm" at bounding box center [843, 492] width 35 height 23
type input "6:00 pm"
click at [776, 383] on span "h 12 1 2 3 4 5 6 7 8 9 10 11 mm 00 15 30 45 a am pm" at bounding box center [798, 380] width 91 height 24
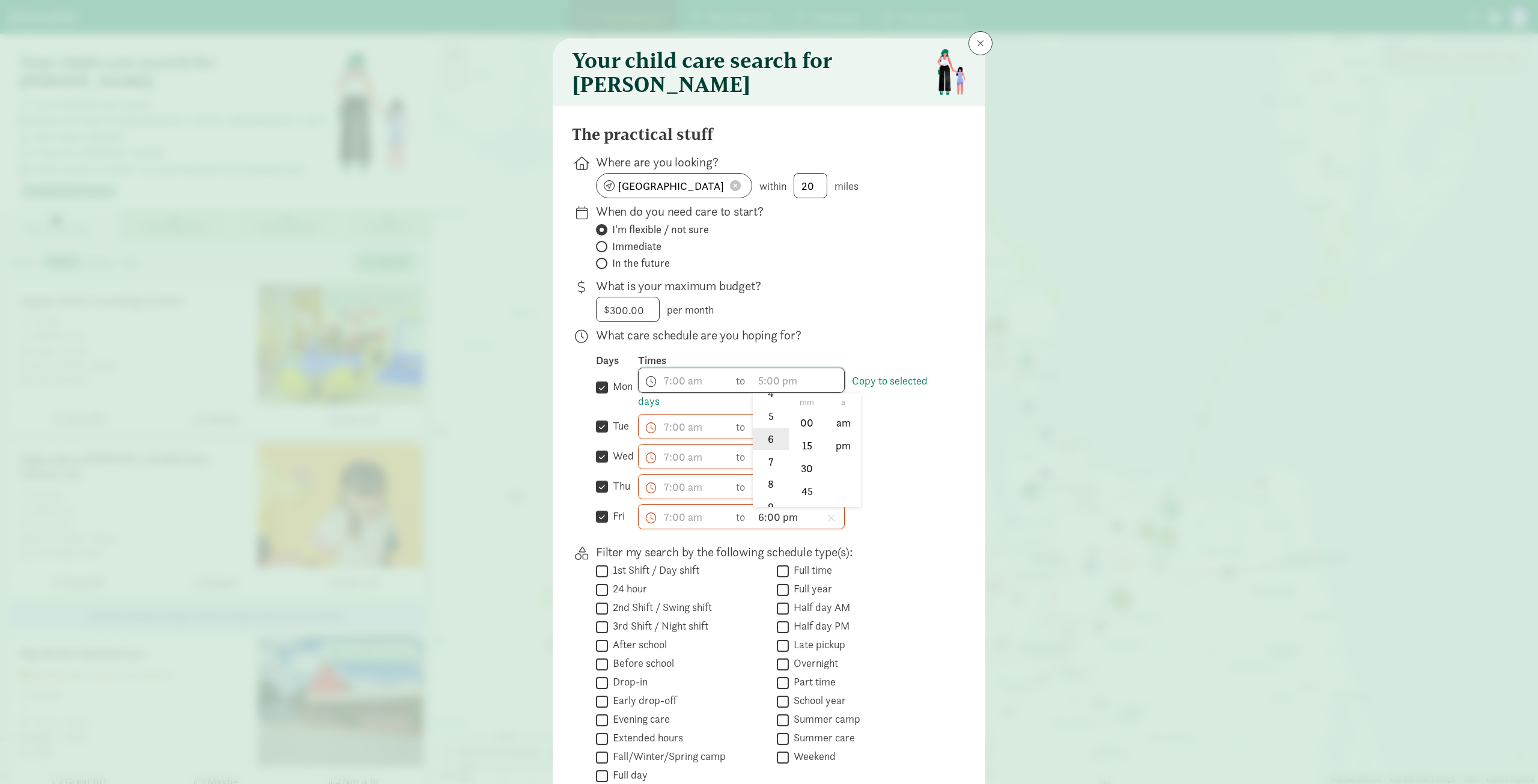
click at [767, 451] on li "6" at bounding box center [770, 439] width 35 height 23
click at [800, 430] on li "00" at bounding box center [808, 423] width 35 height 23
click at [845, 457] on li "pm" at bounding box center [843, 445] width 35 height 23
type input "6:00 pm"
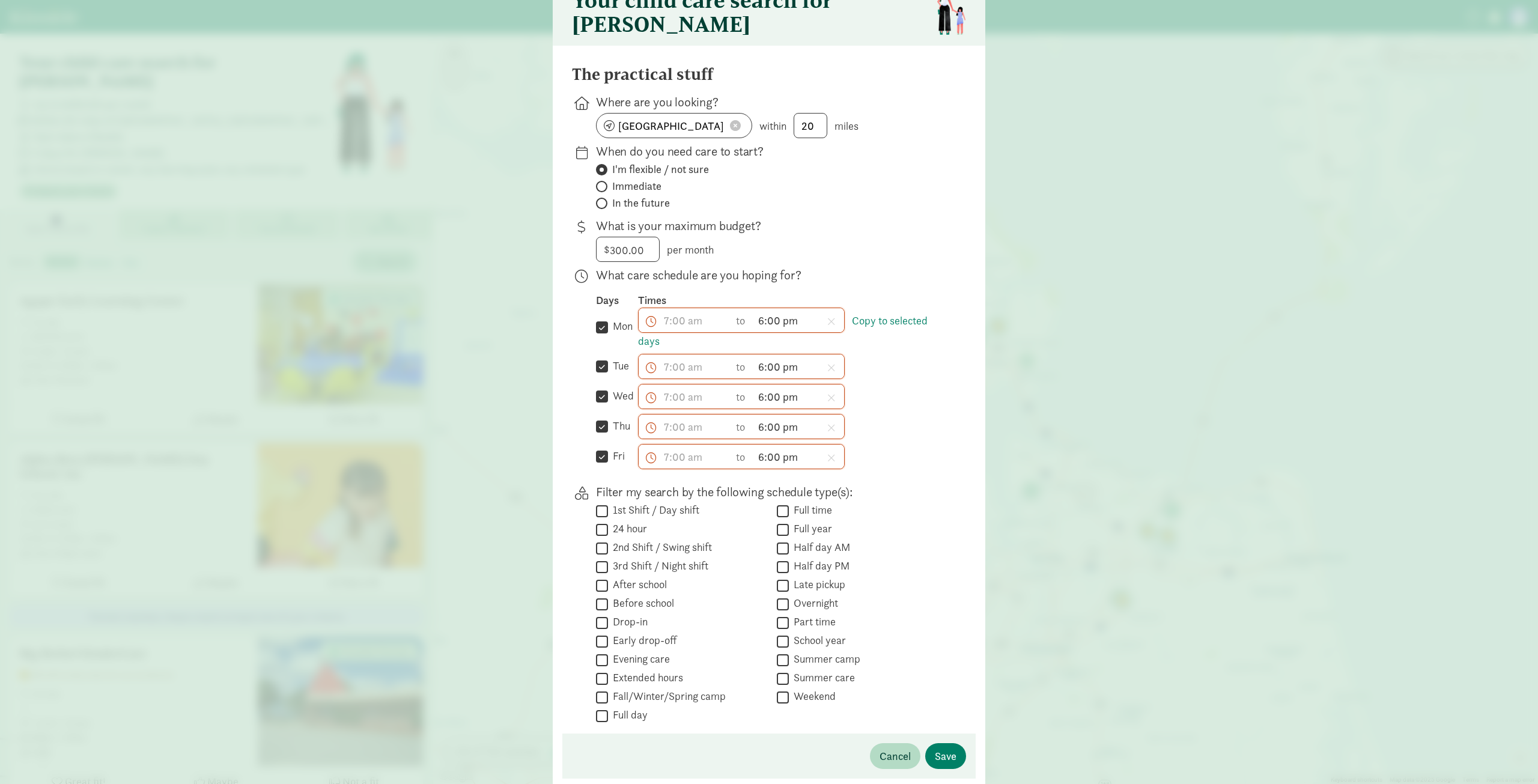
scroll to position [122, 0]
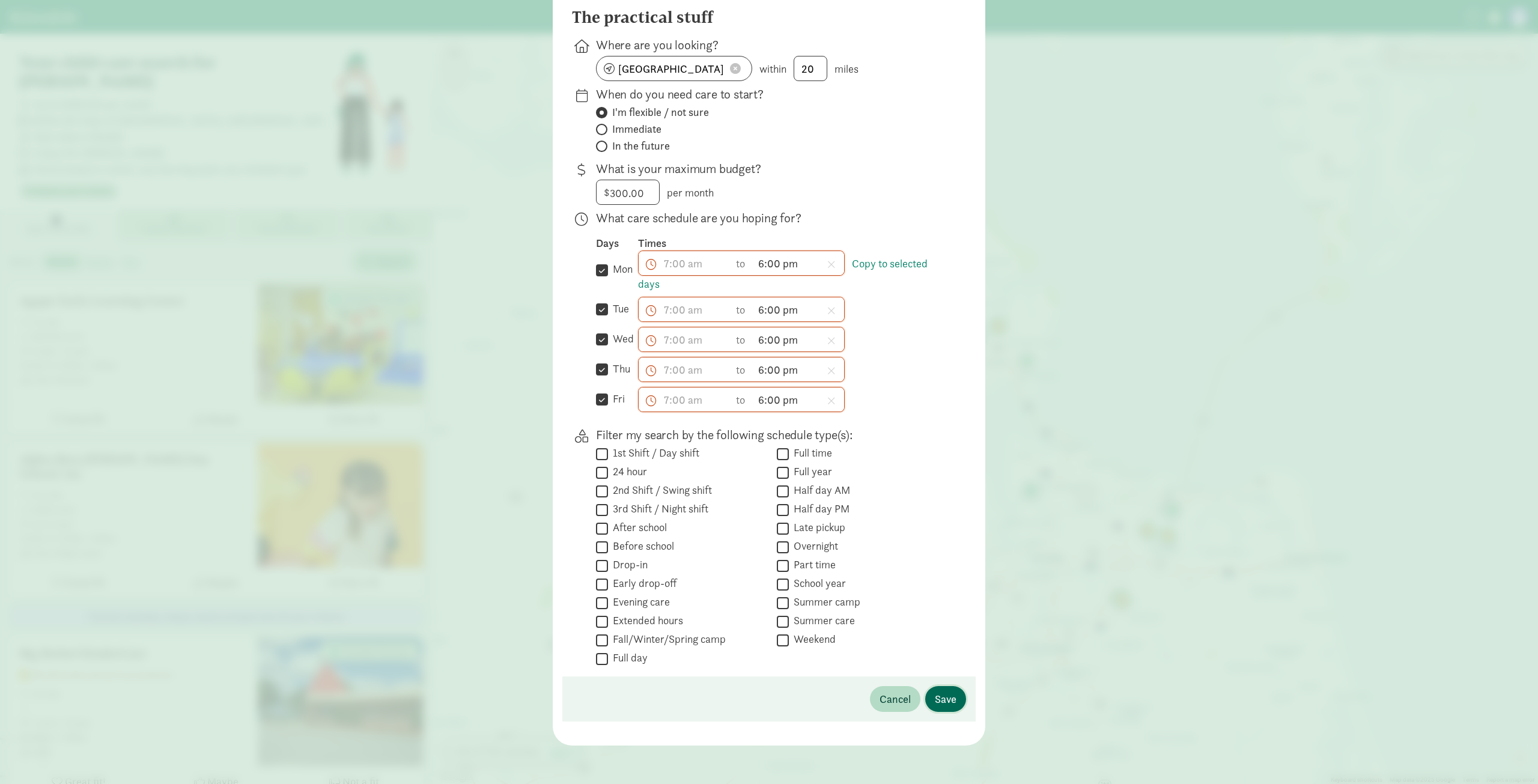
click at [944, 692] on span "Save" at bounding box center [946, 698] width 21 height 16
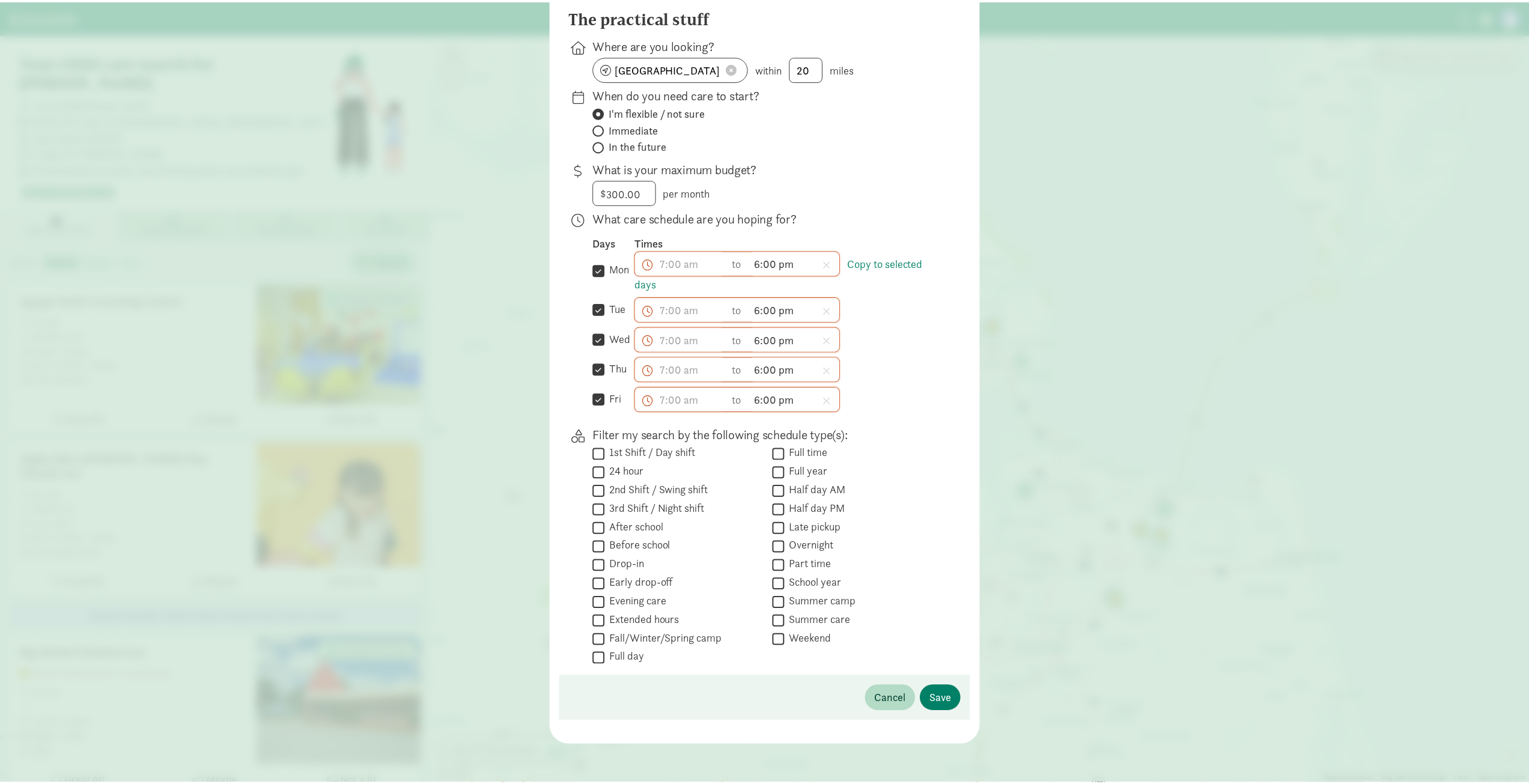
scroll to position [0, 0]
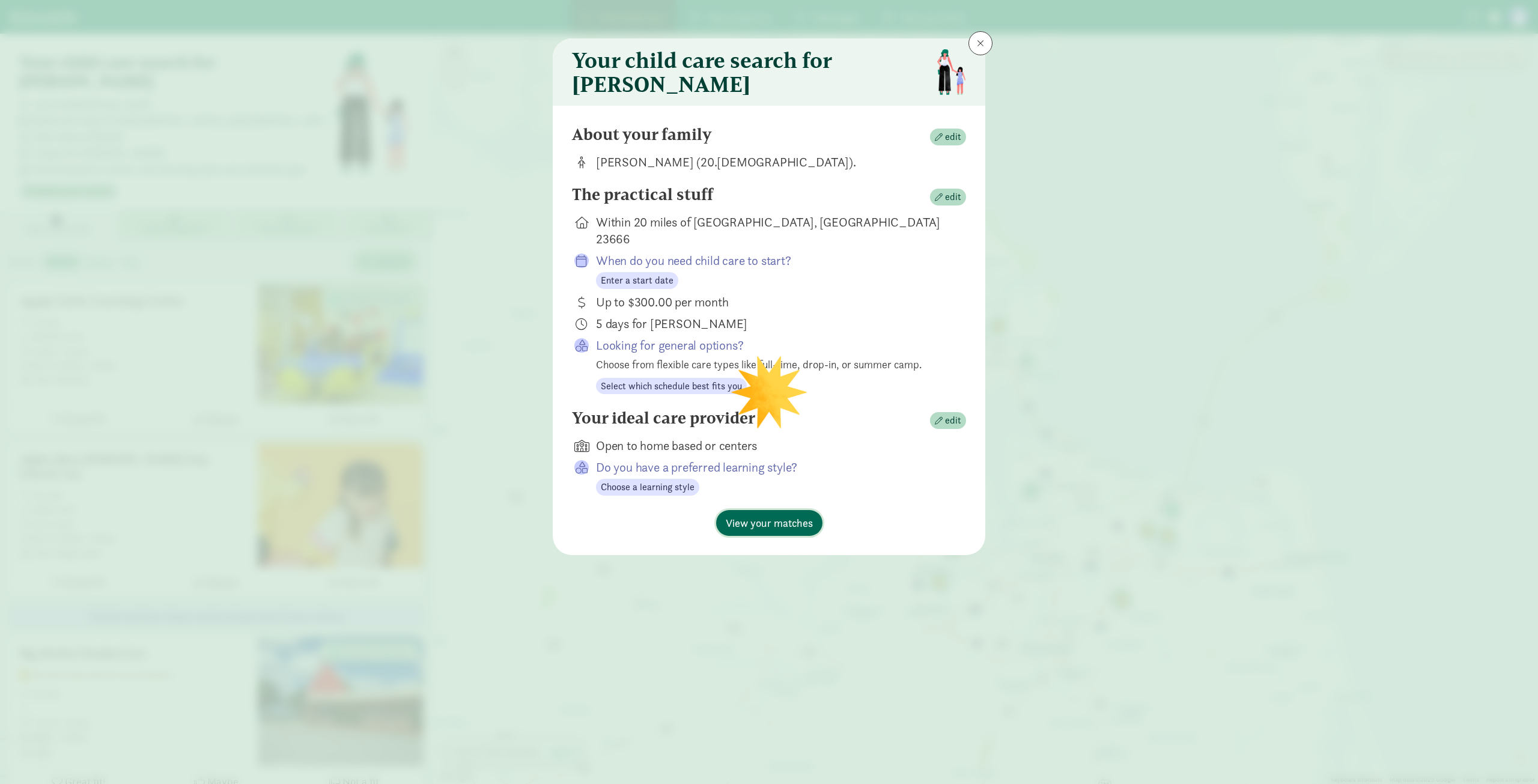
click at [755, 515] on span "View your matches" at bounding box center [769, 522] width 88 height 16
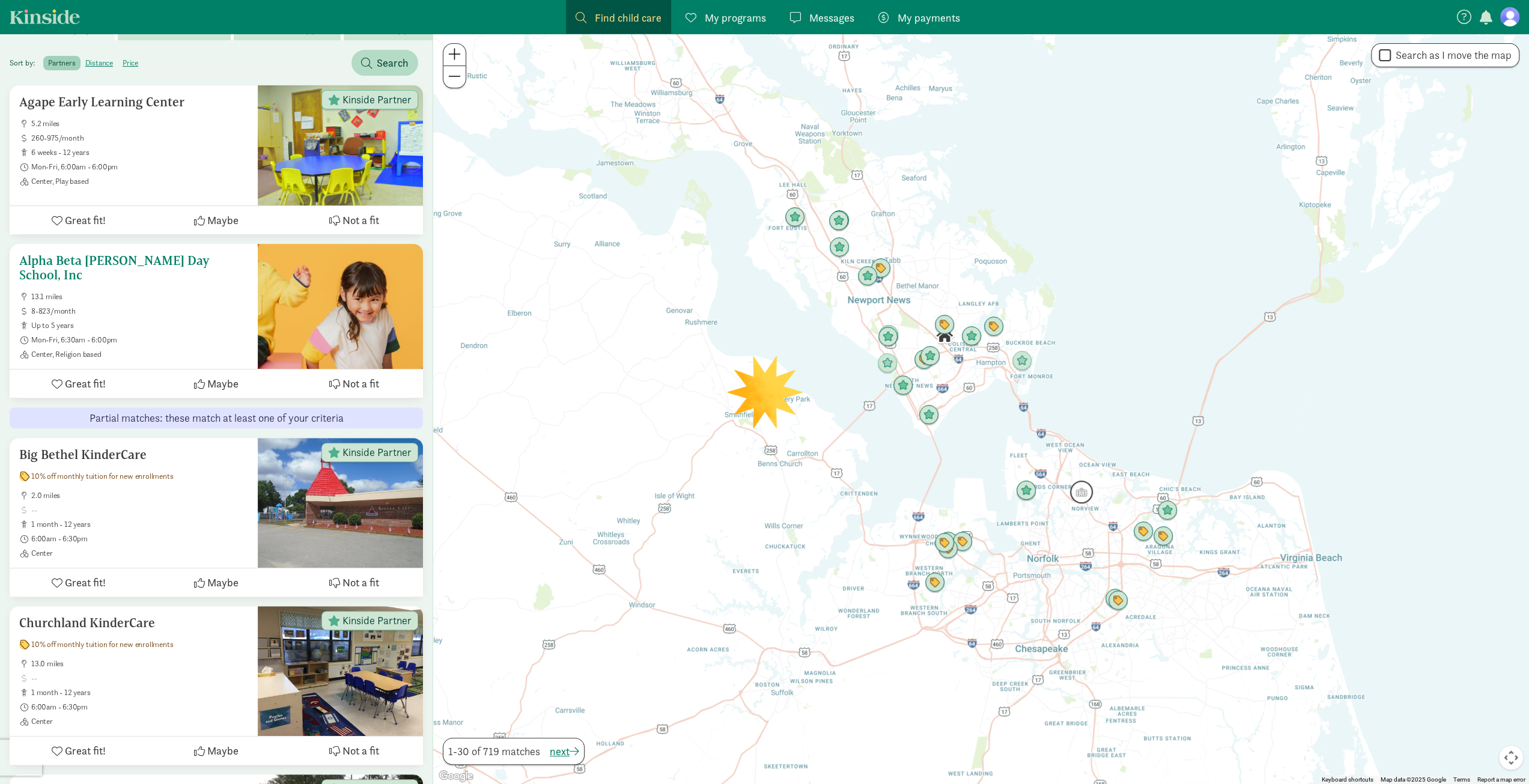
scroll to position [181, 0]
